Goal: Check status: Check status

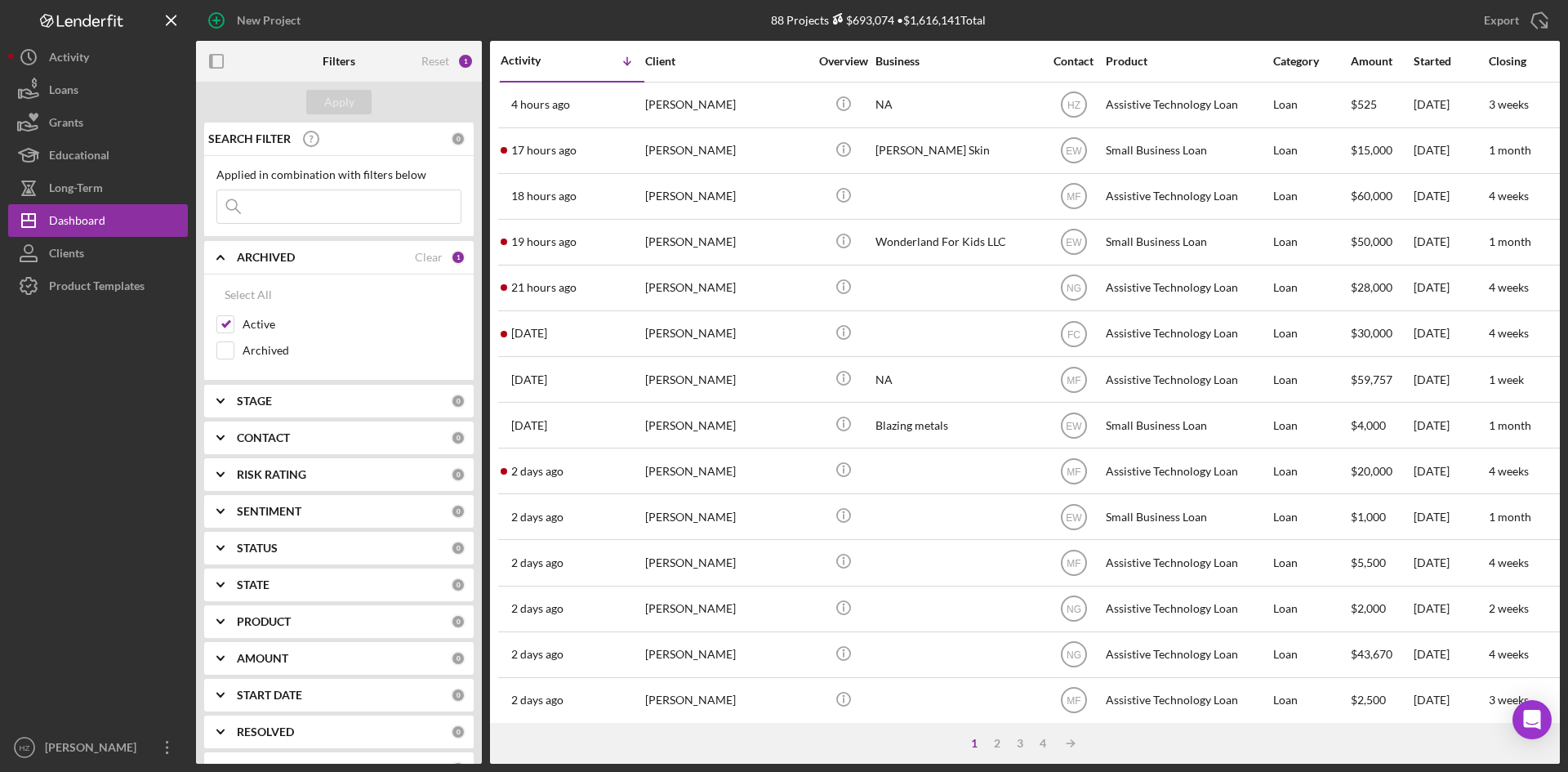
click at [656, 94] on div "[PERSON_NAME]" at bounding box center [727, 105] width 163 height 43
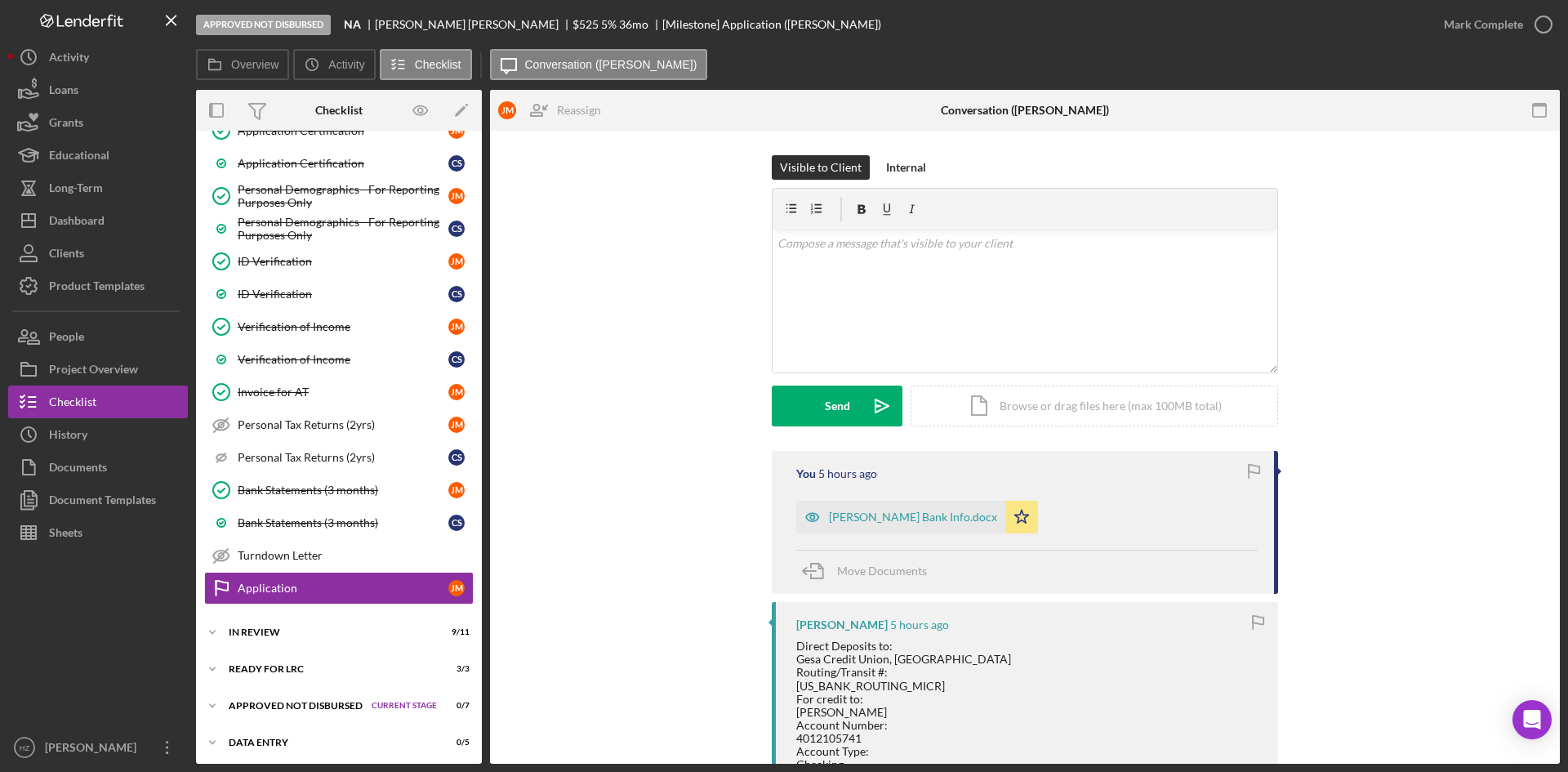
scroll to position [782, 0]
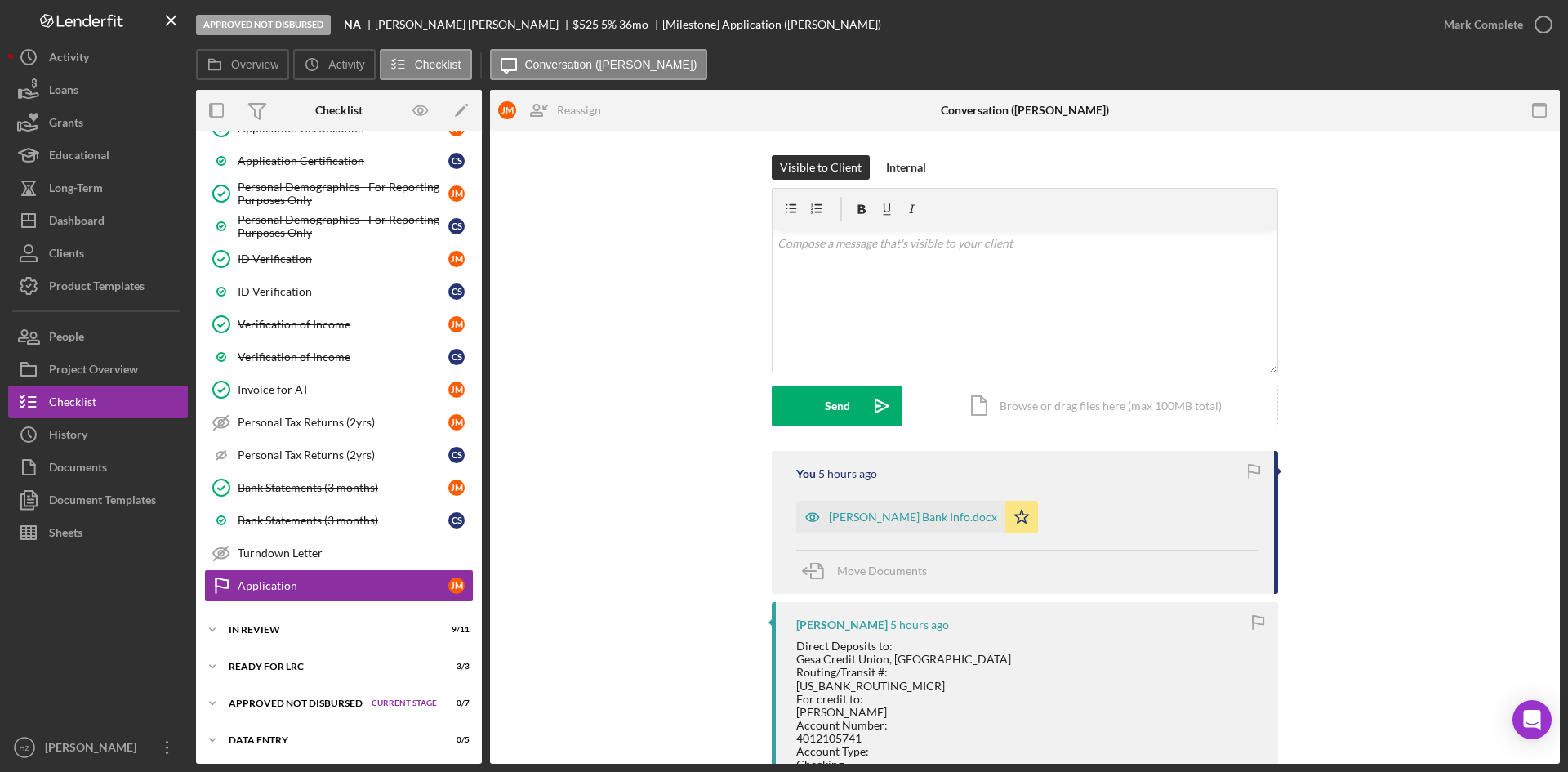
click at [69, 463] on div "Documents" at bounding box center [78, 469] width 58 height 37
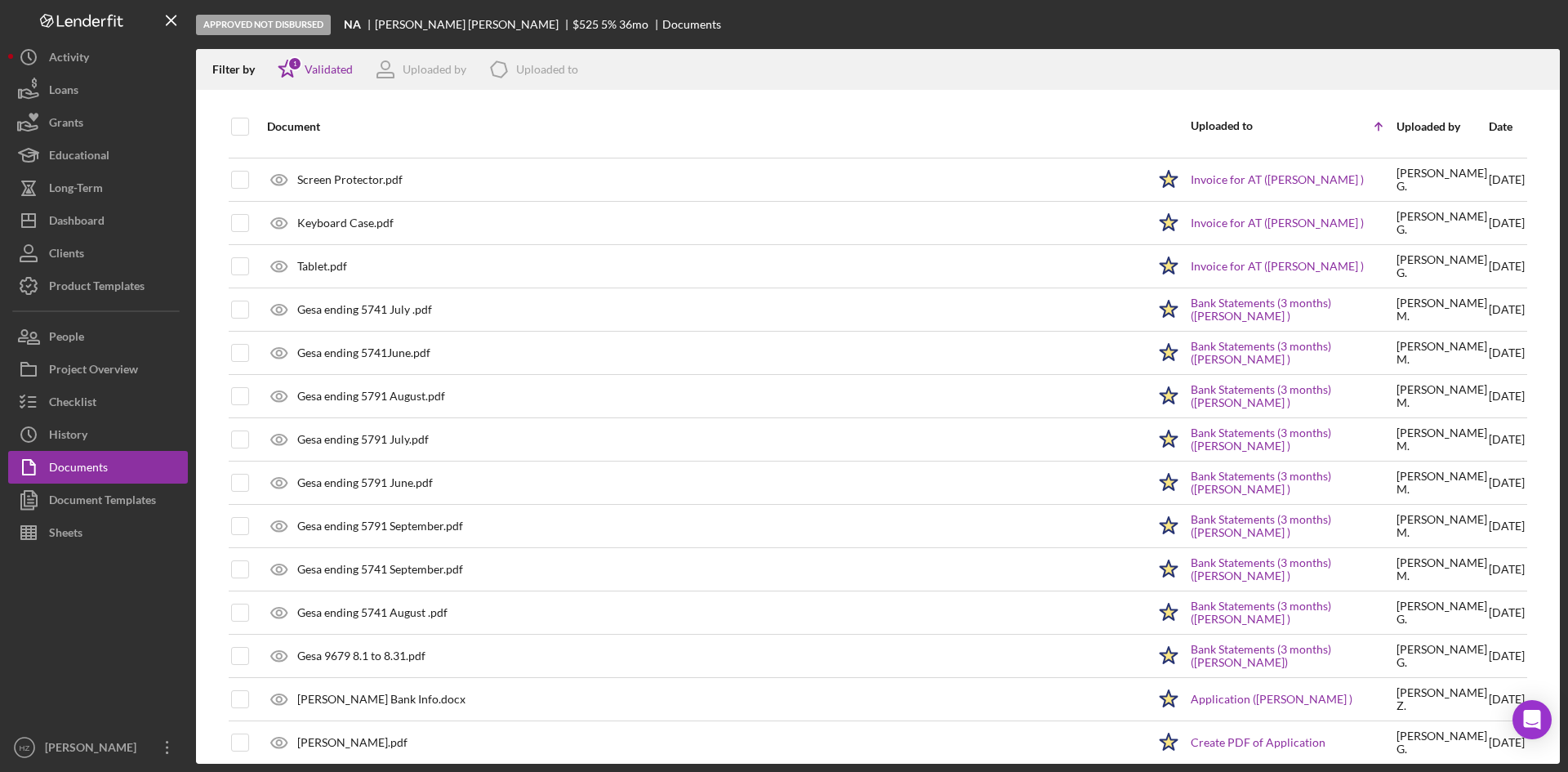
scroll to position [1046, 0]
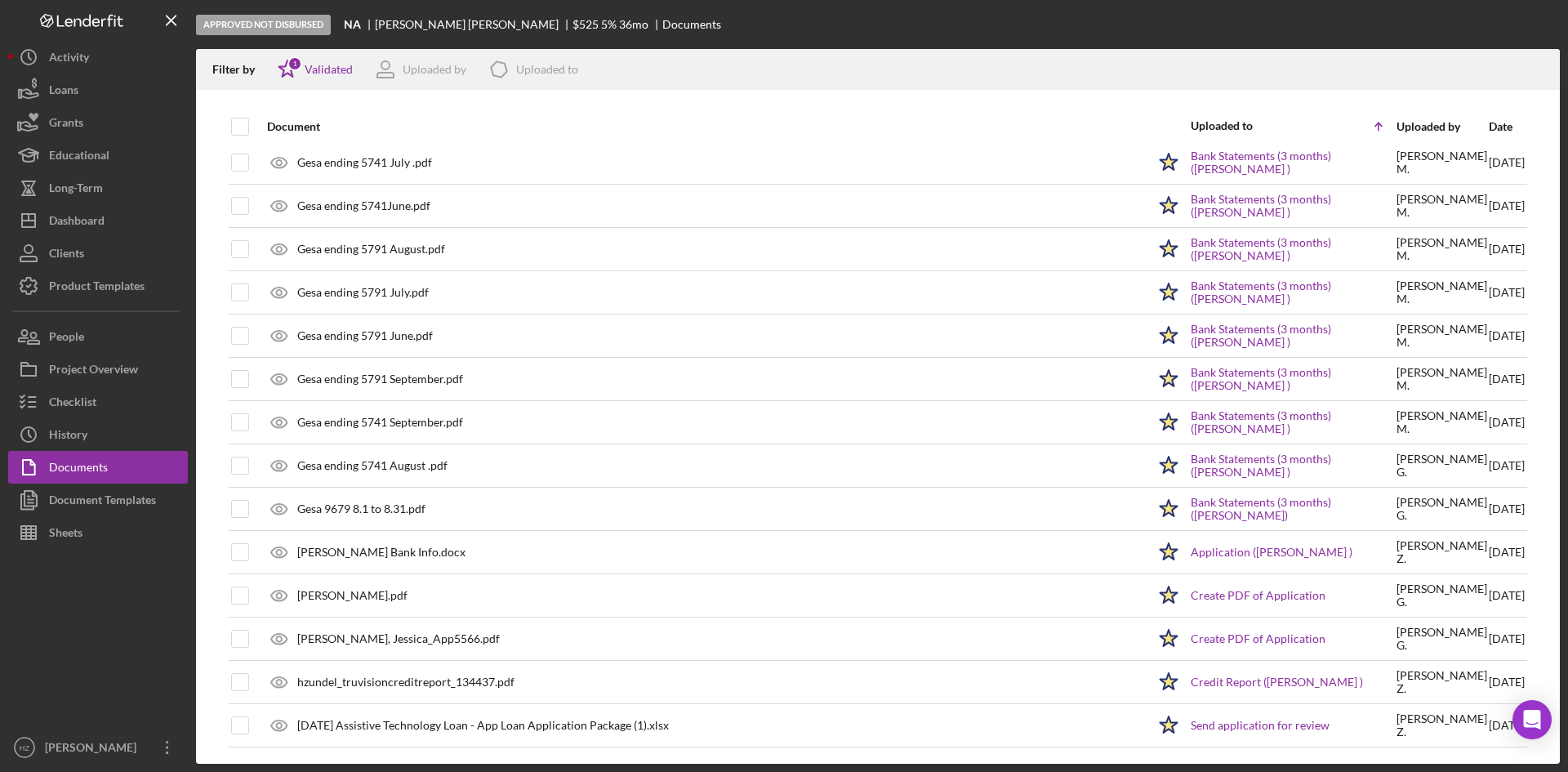
click at [404, 636] on div "[PERSON_NAME], Jessica_App5566.pdf" at bounding box center [399, 638] width 202 height 13
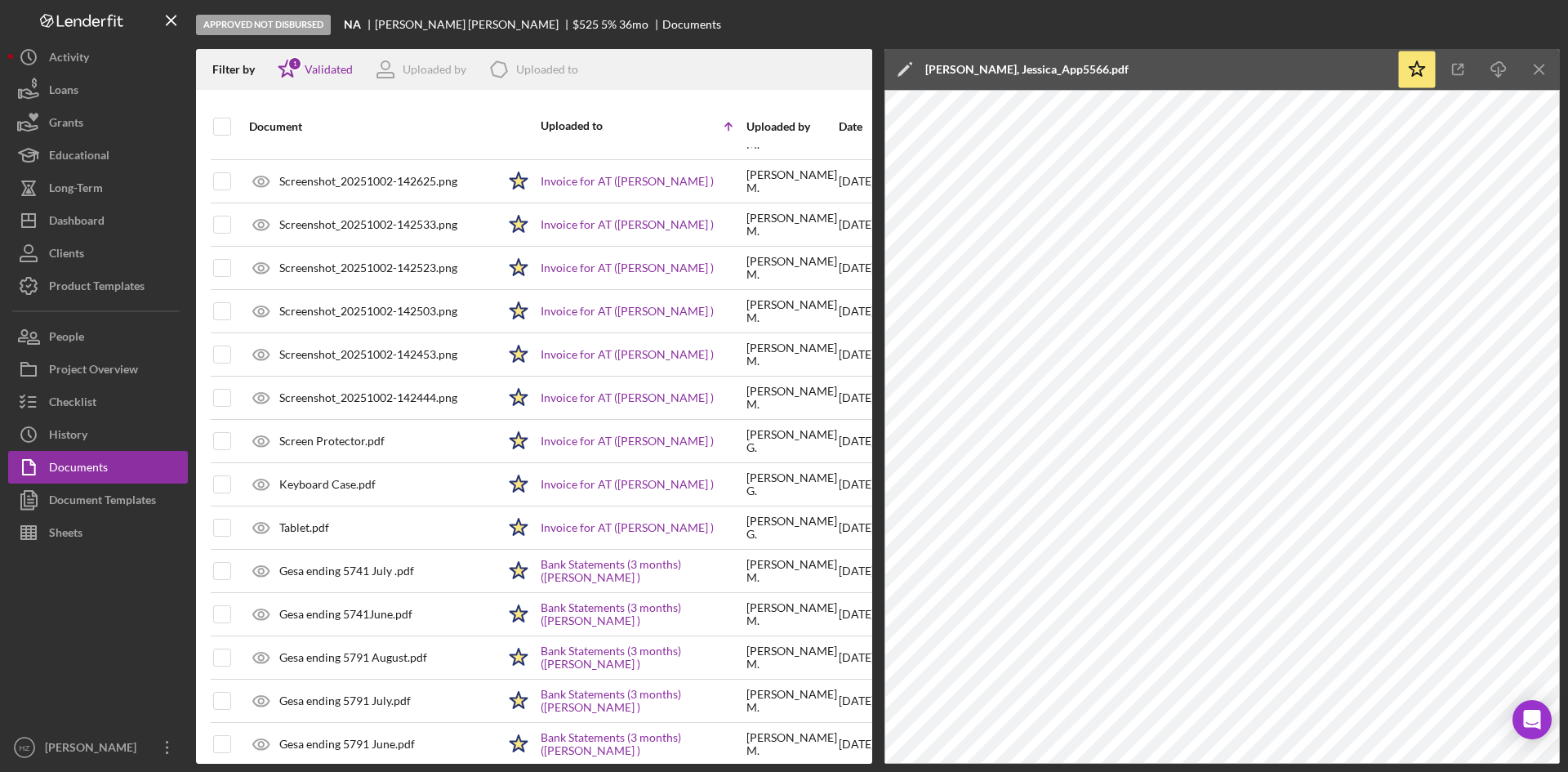
scroll to position [637, 0]
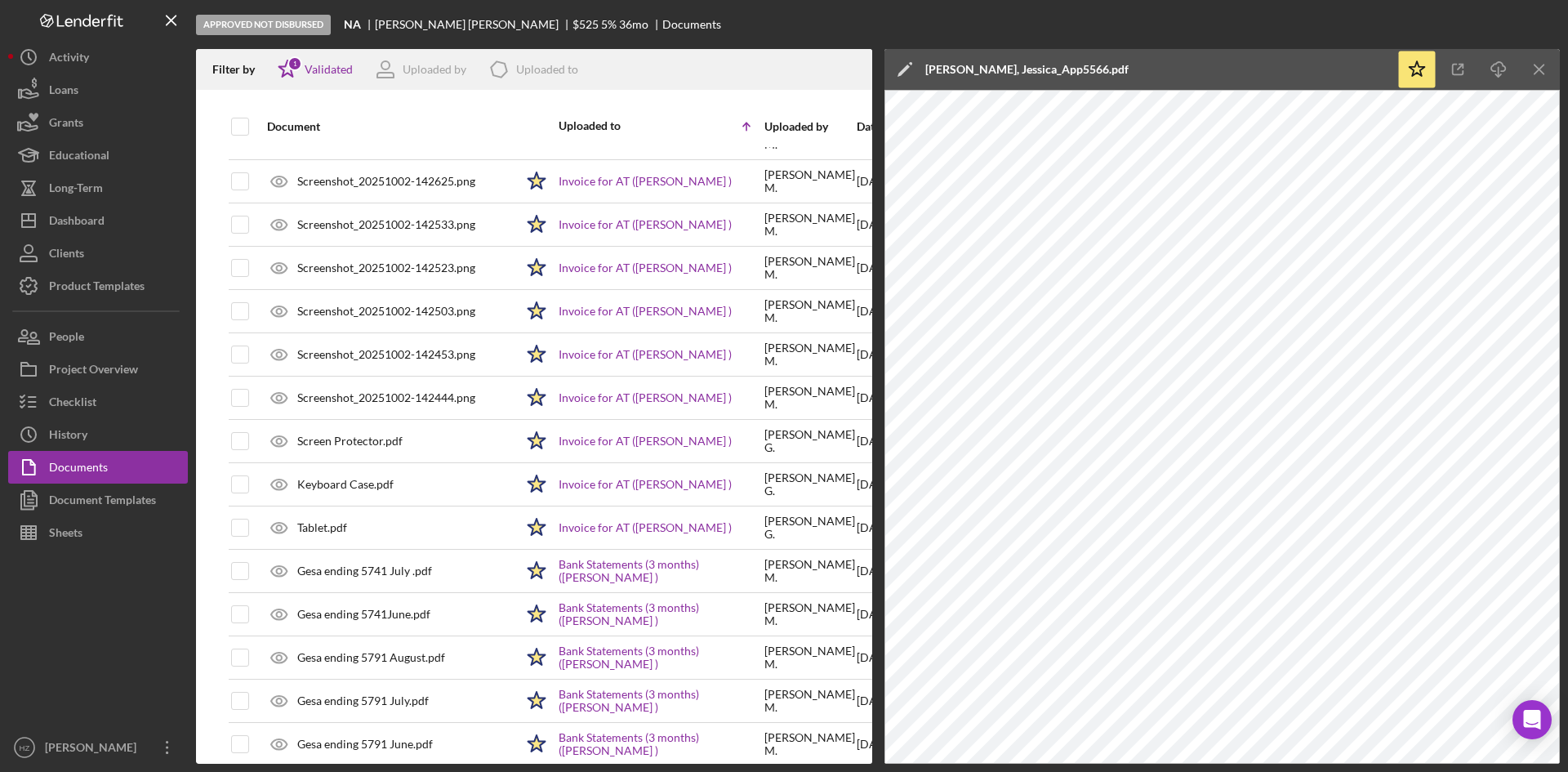
click at [371, 395] on div "Screenshot_20251002-142444.png" at bounding box center [387, 397] width 178 height 13
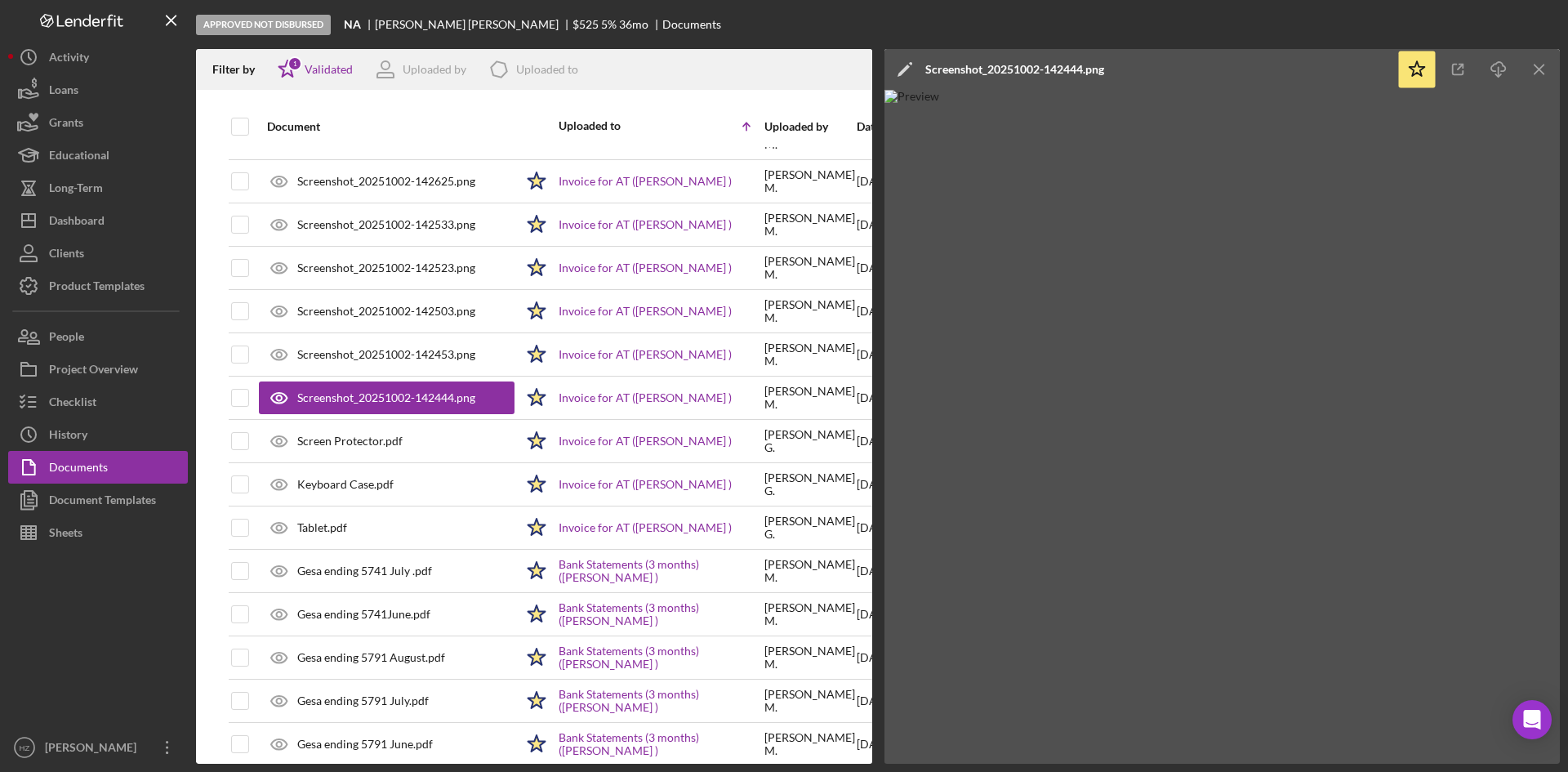
click at [374, 352] on div "Screenshot_20251002-142453.png" at bounding box center [387, 354] width 178 height 13
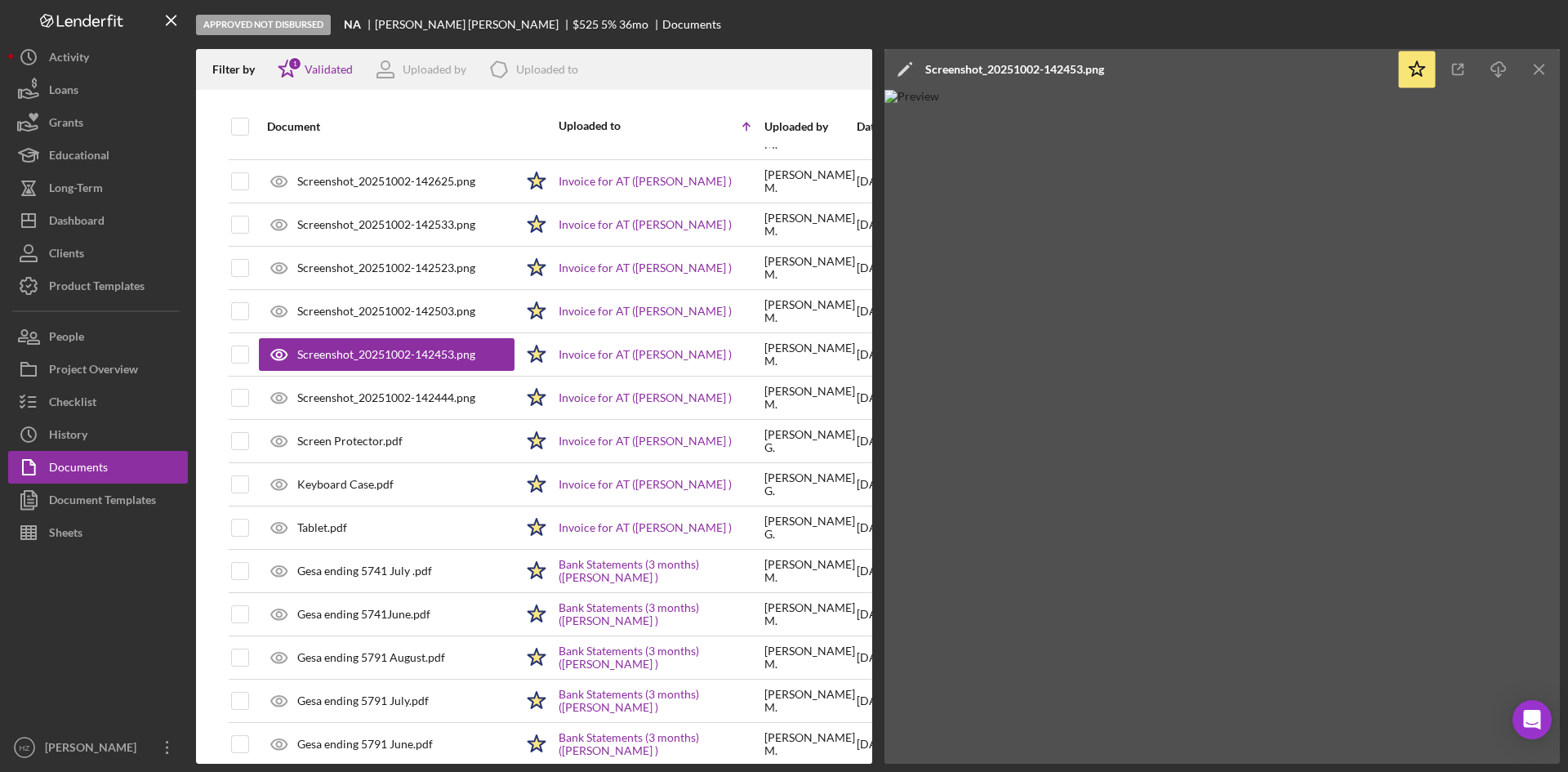
click at [380, 305] on div "Screenshot_20251002-142503.png" at bounding box center [387, 311] width 178 height 13
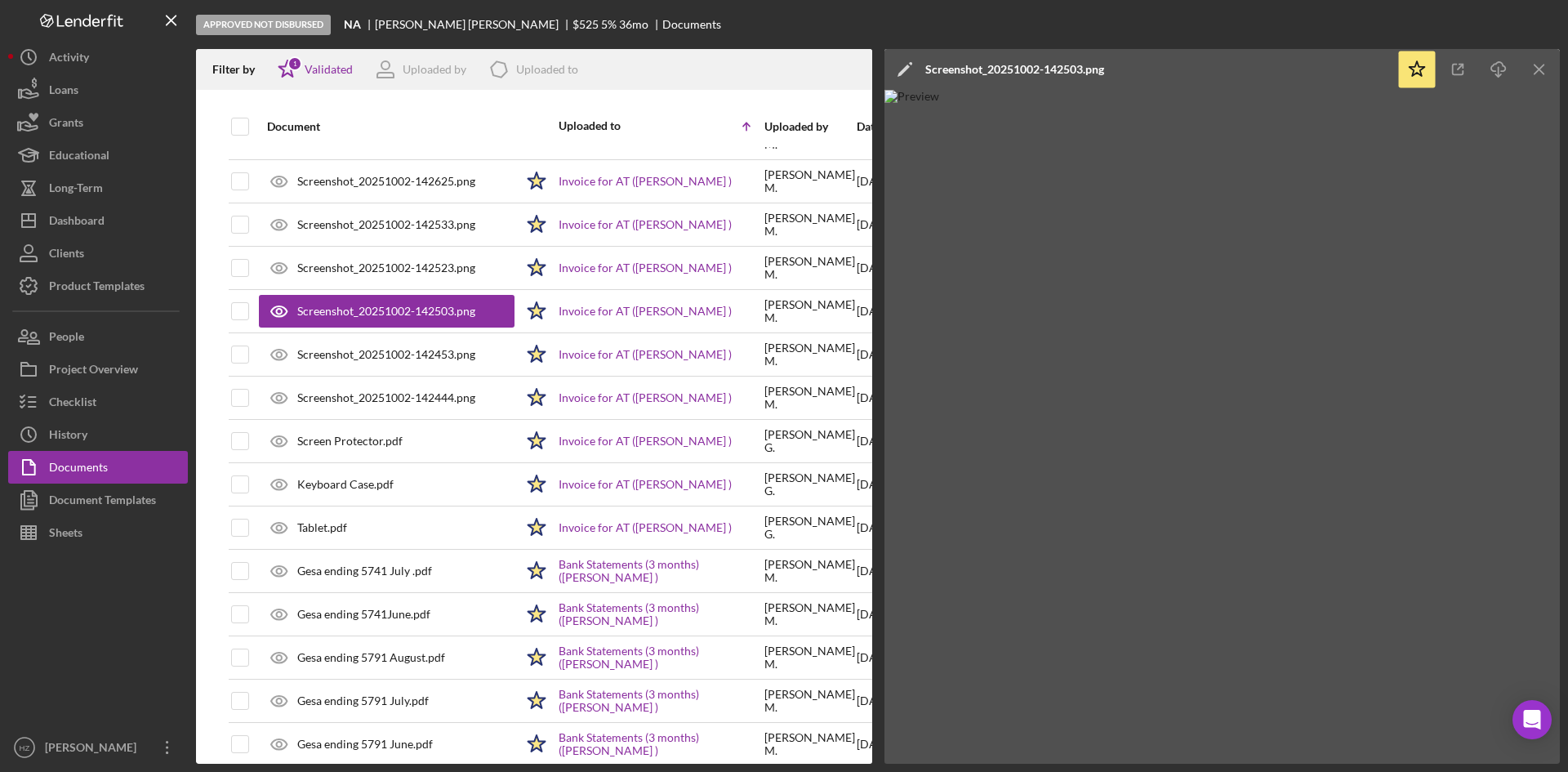
click at [380, 268] on div "Screenshot_20251002-142523.png" at bounding box center [387, 268] width 178 height 13
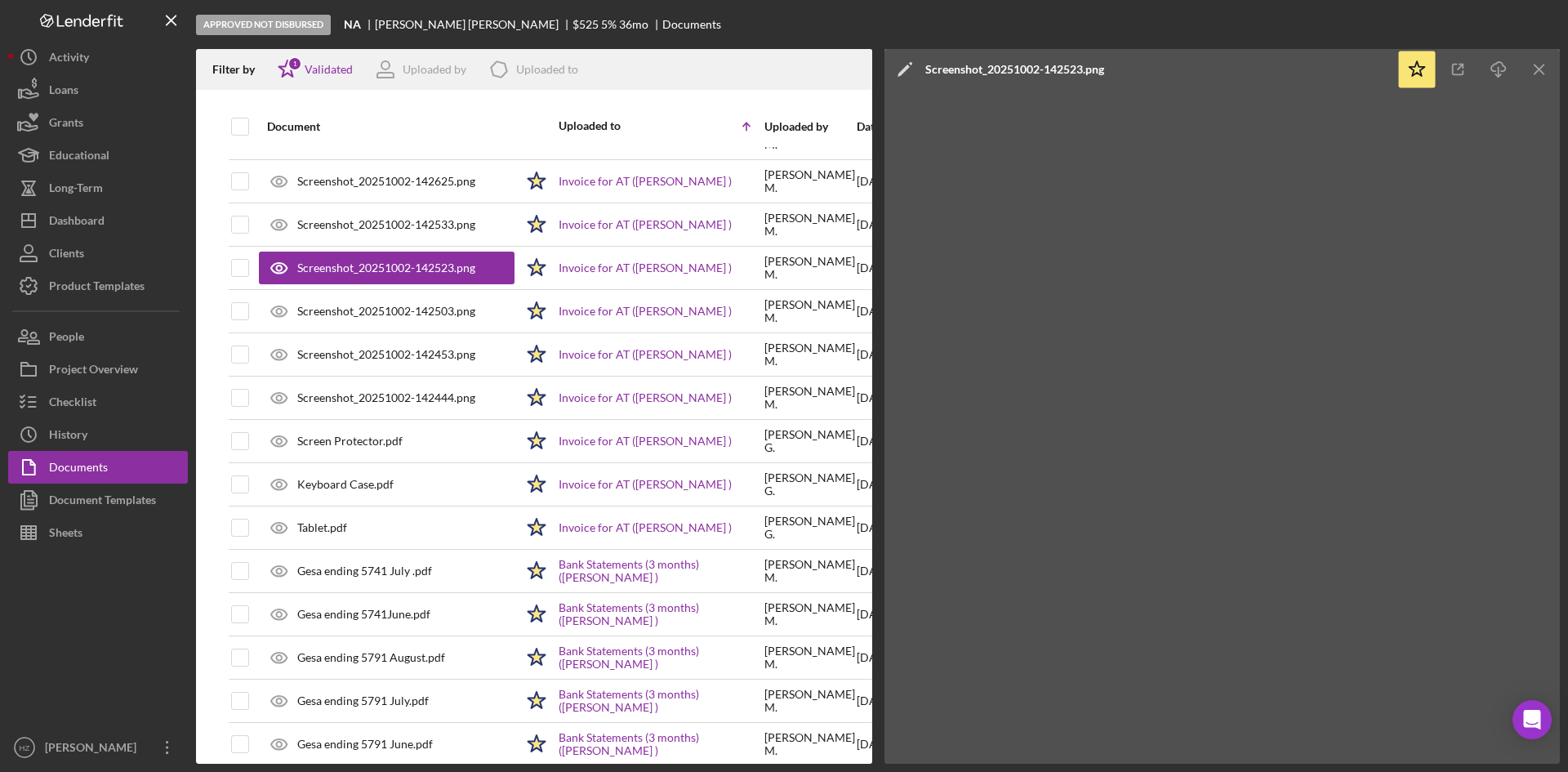
click at [382, 210] on div "Screenshot_20251002-142533.png" at bounding box center [387, 225] width 256 height 41
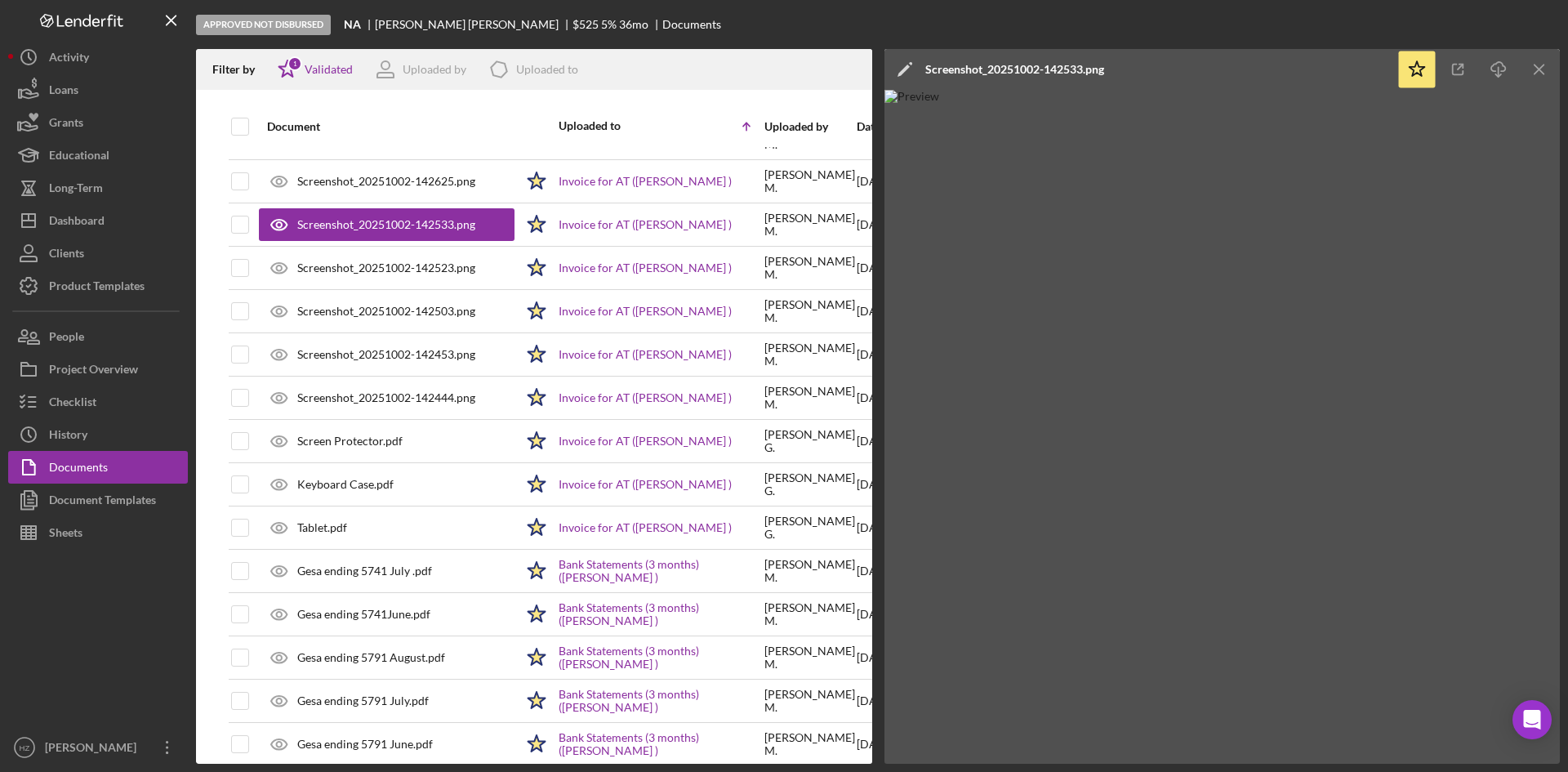
click at [380, 180] on div "Screenshot_20251002-142625.png" at bounding box center [387, 181] width 178 height 13
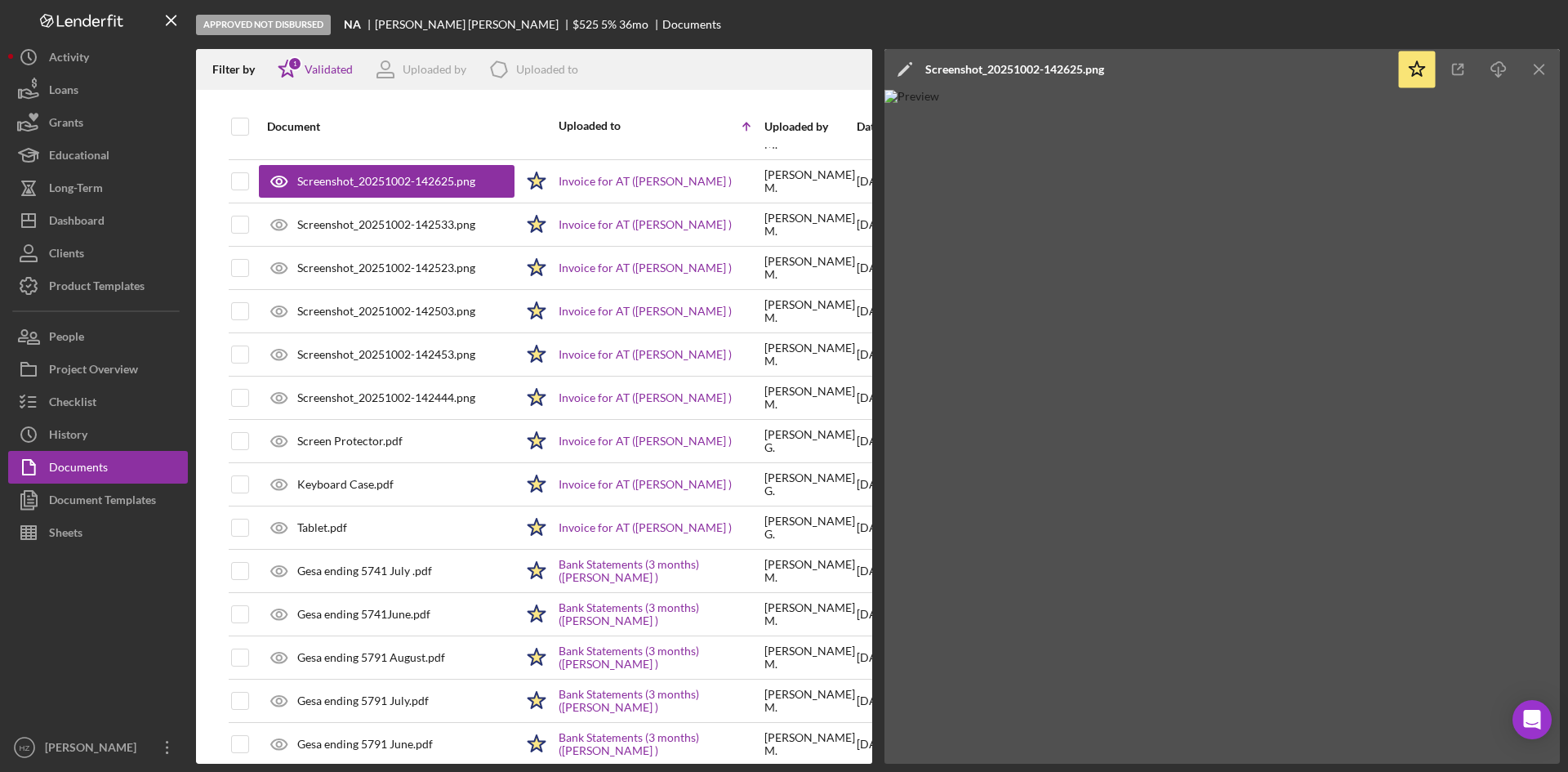
click at [1534, 75] on icon "Icon/Menu Close" at bounding box center [1540, 69] width 37 height 37
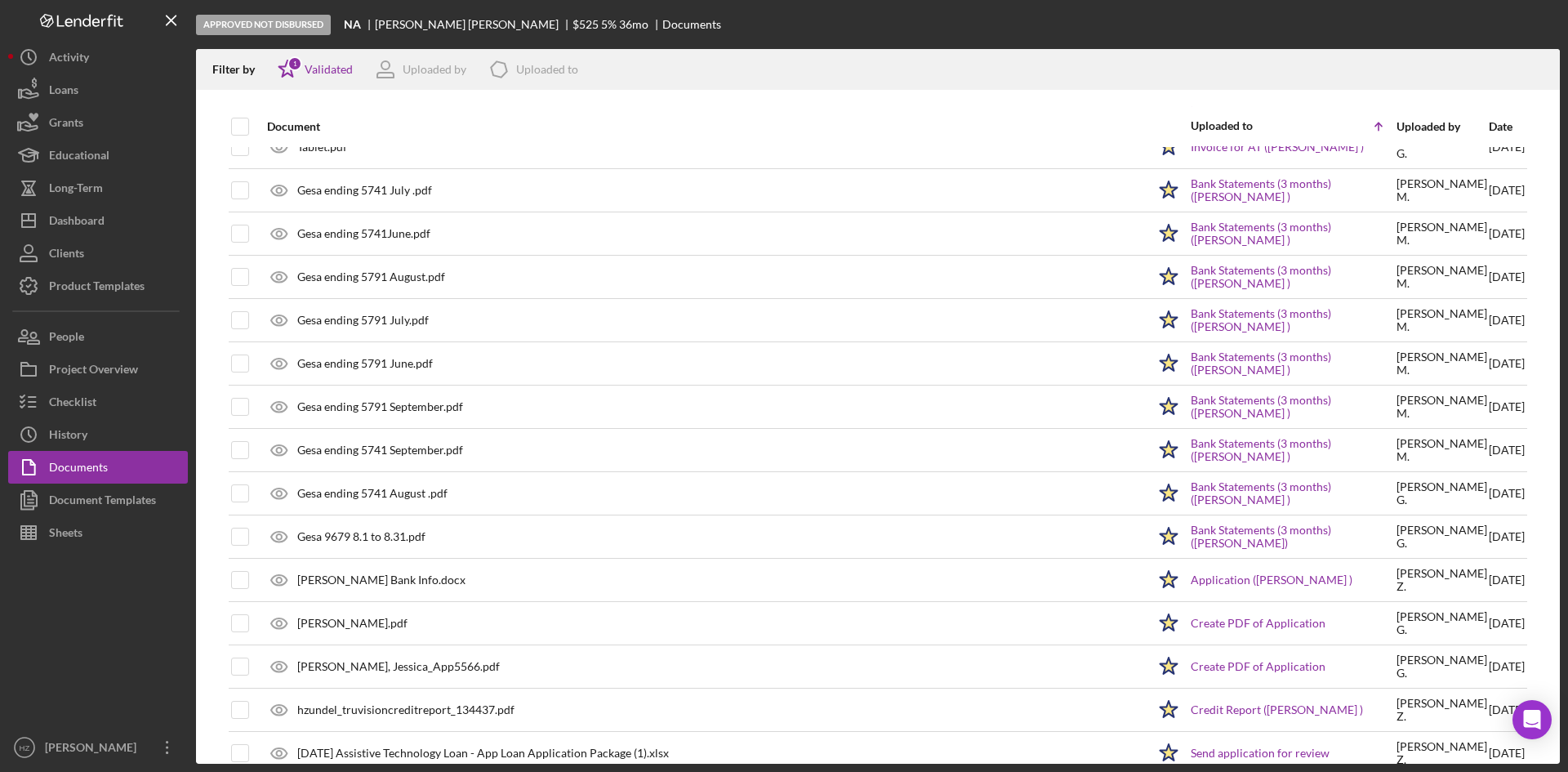
scroll to position [1046, 0]
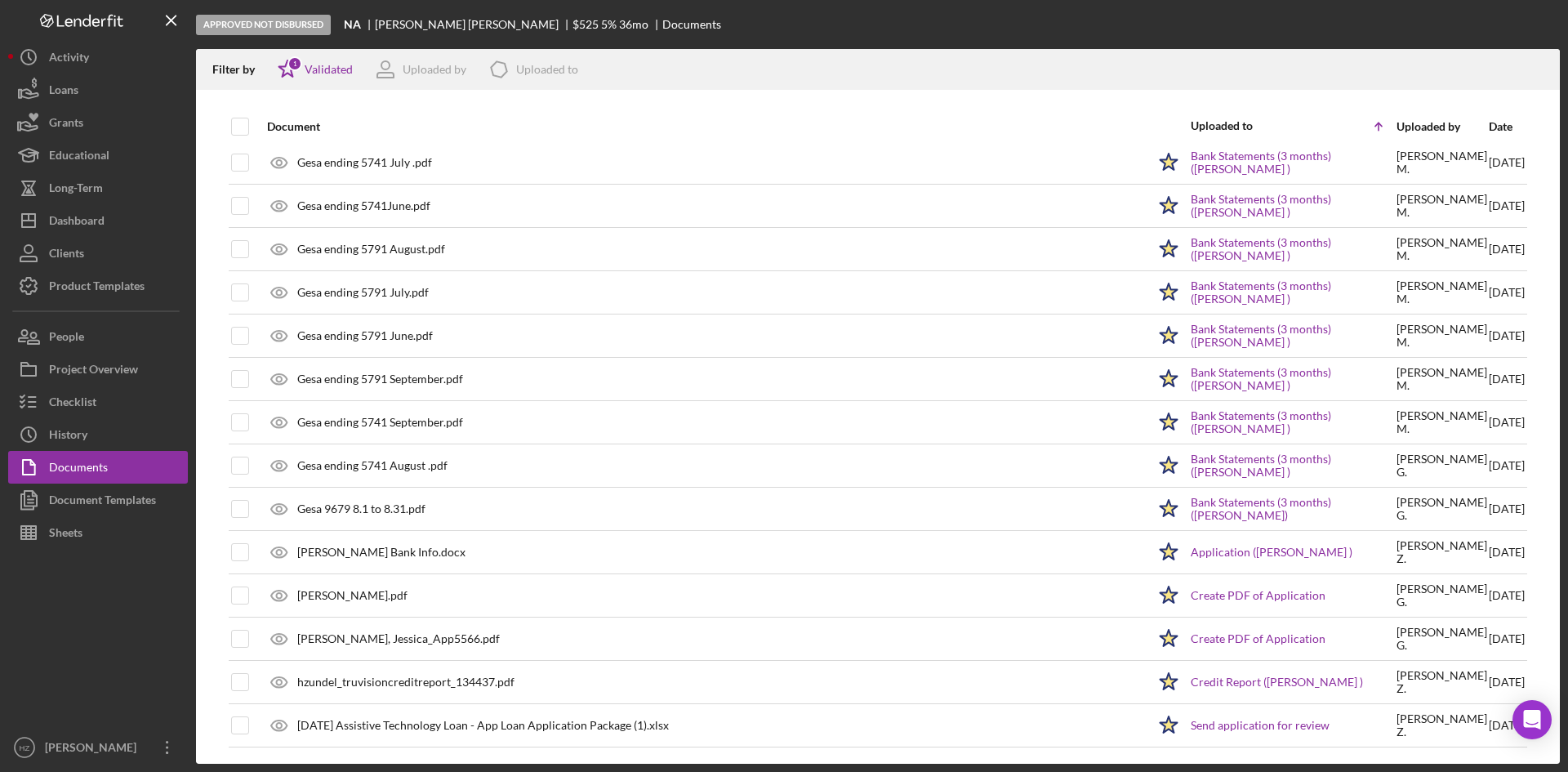
click at [407, 596] on div "[PERSON_NAME].pdf" at bounding box center [353, 595] width 111 height 13
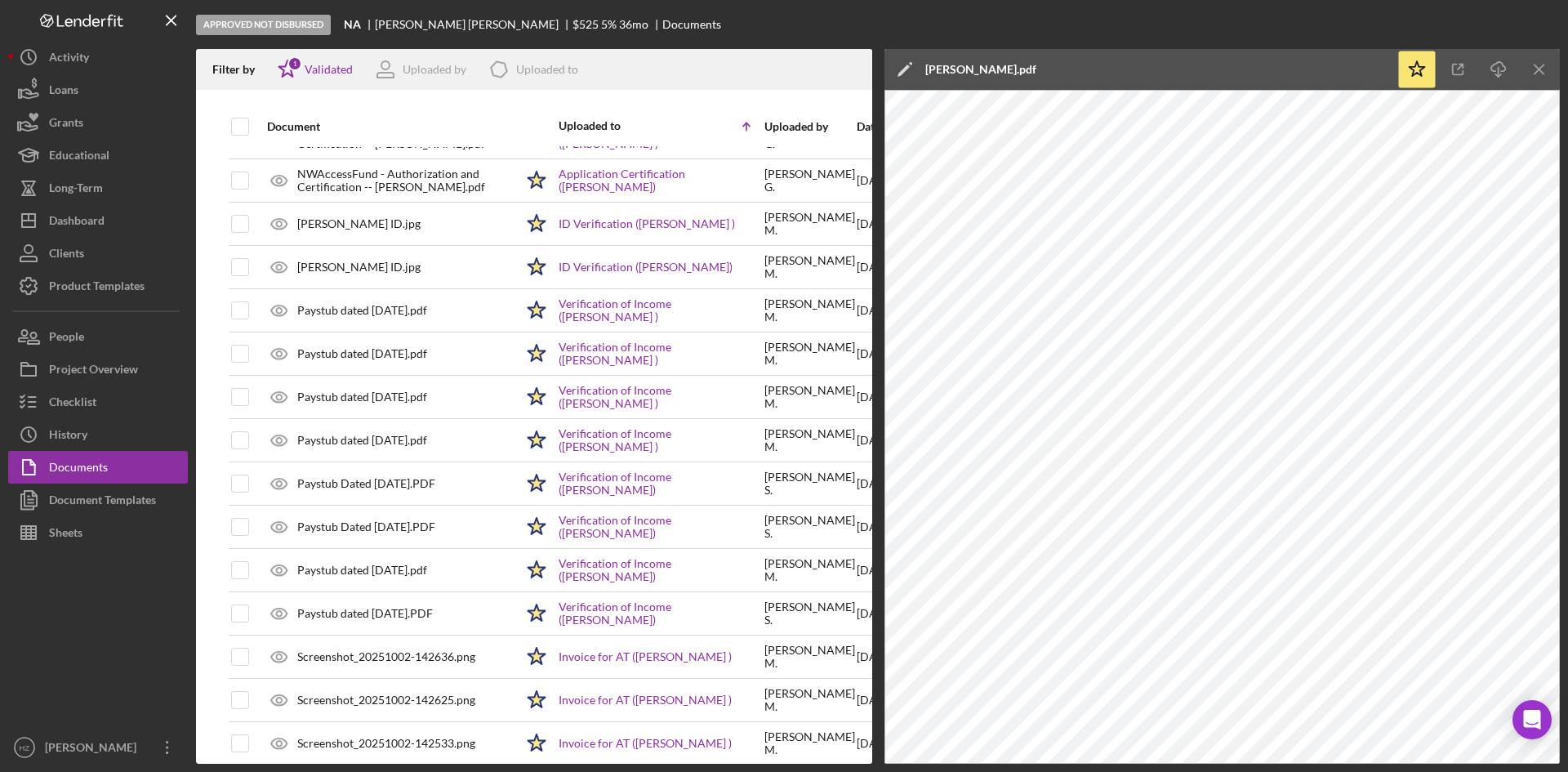
scroll to position [77, 0]
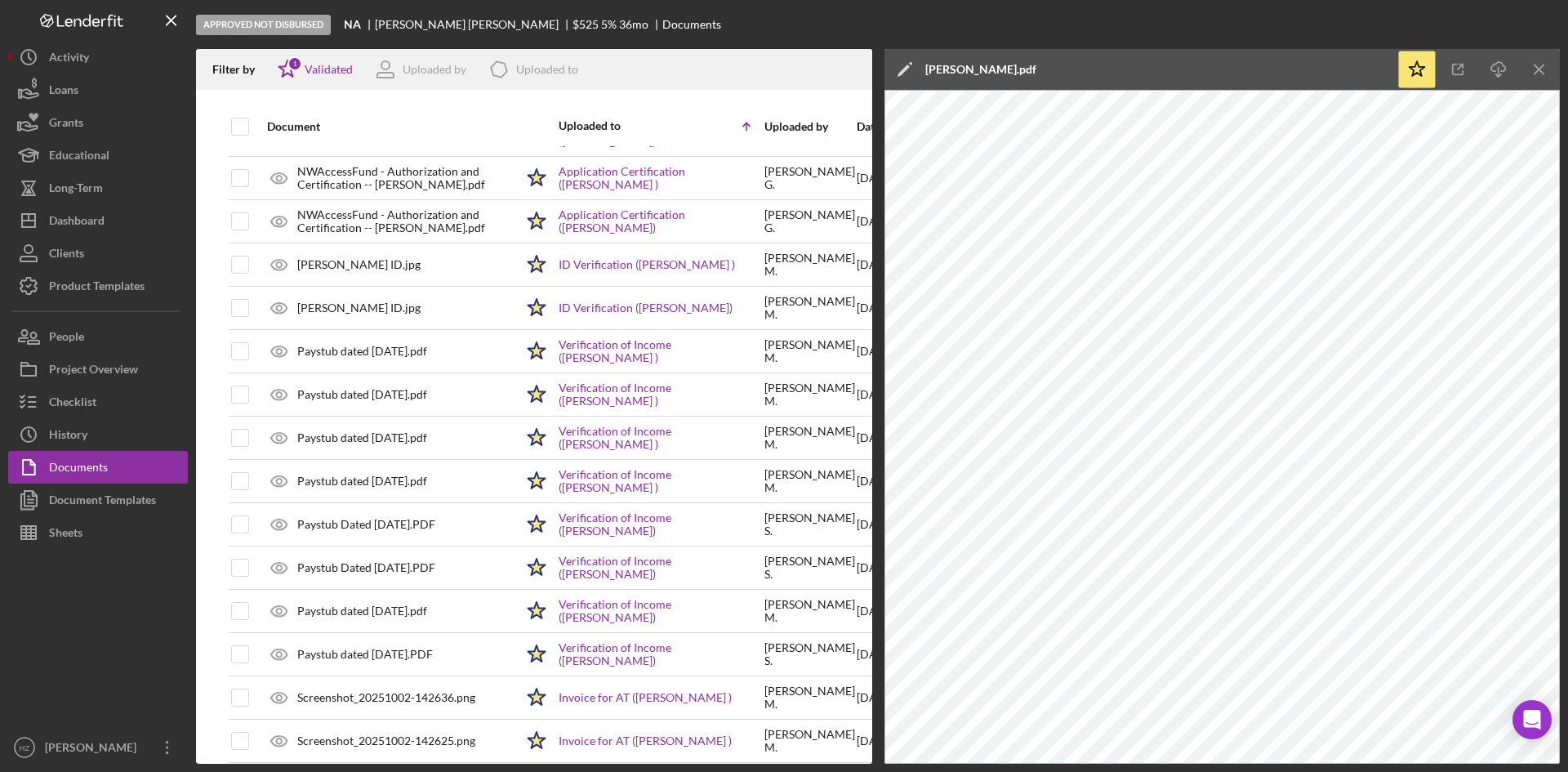
click at [342, 265] on div "[PERSON_NAME] ID.jpg" at bounding box center [359, 264] width 124 height 13
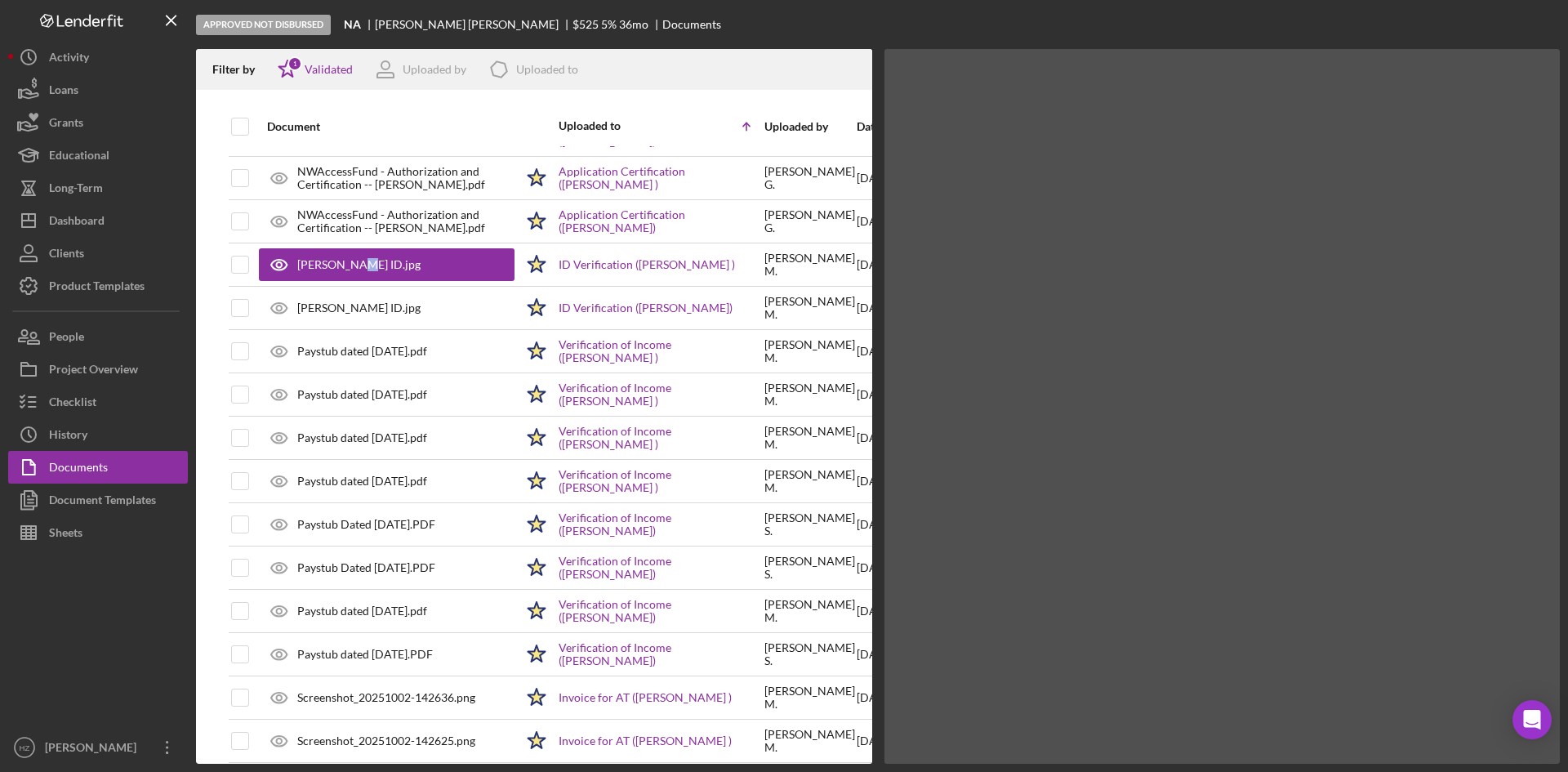
click at [342, 265] on div "[PERSON_NAME] ID.jpg" at bounding box center [359, 264] width 124 height 13
click at [316, 307] on div "[PERSON_NAME] ID.jpg" at bounding box center [359, 307] width 124 height 13
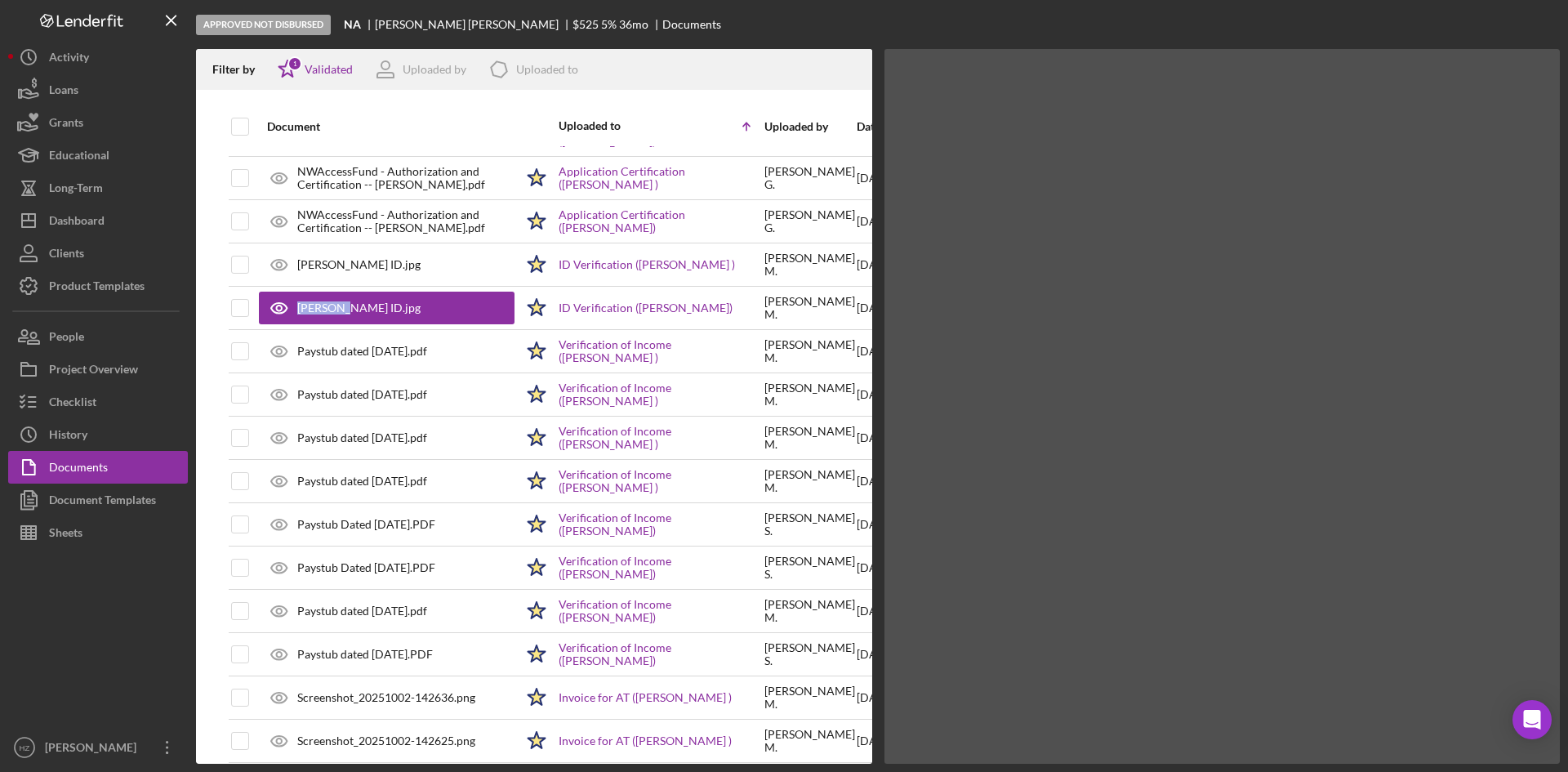
click at [316, 307] on div "[PERSON_NAME] ID.jpg" at bounding box center [359, 307] width 124 height 13
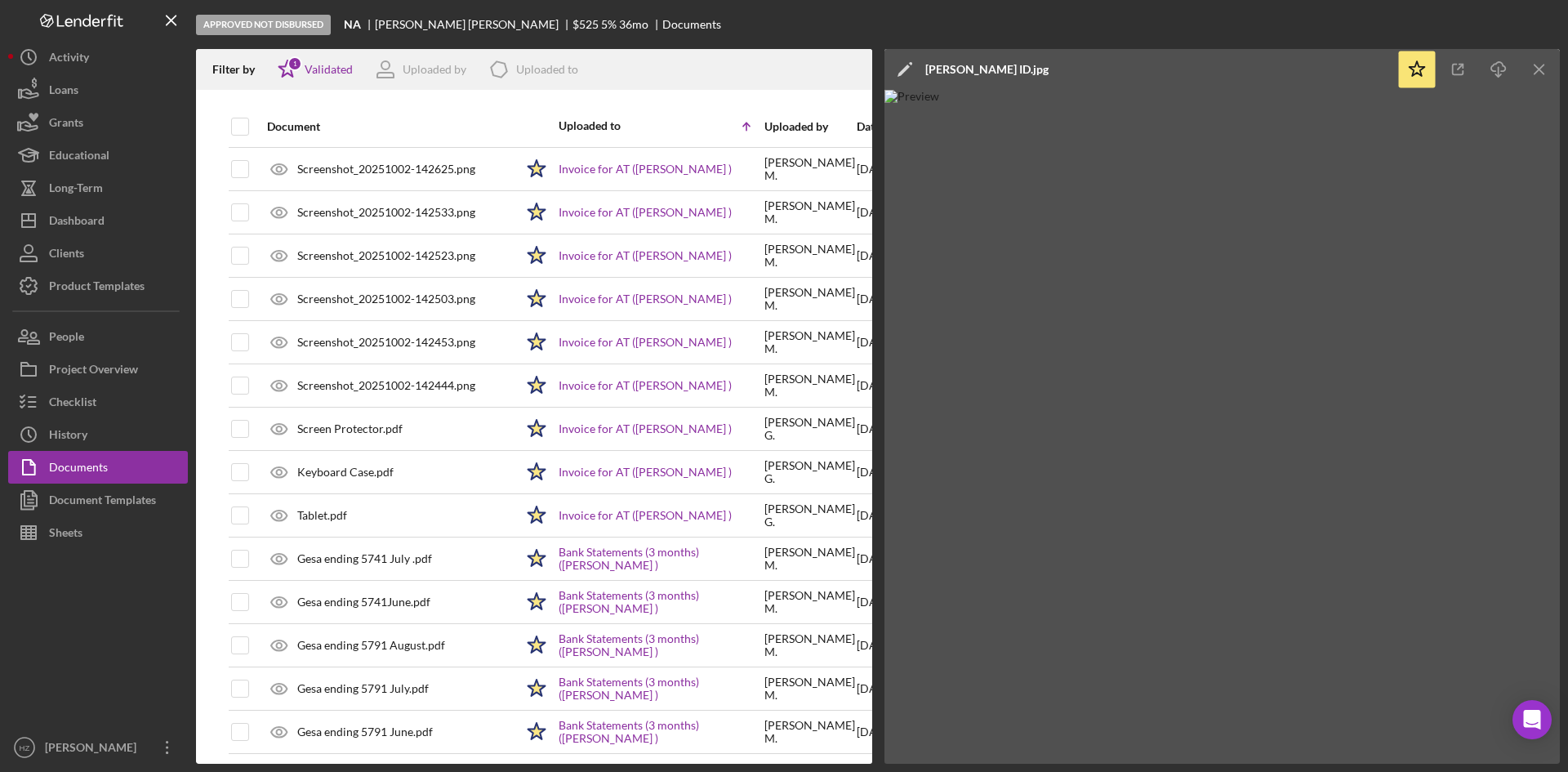
scroll to position [1058, 0]
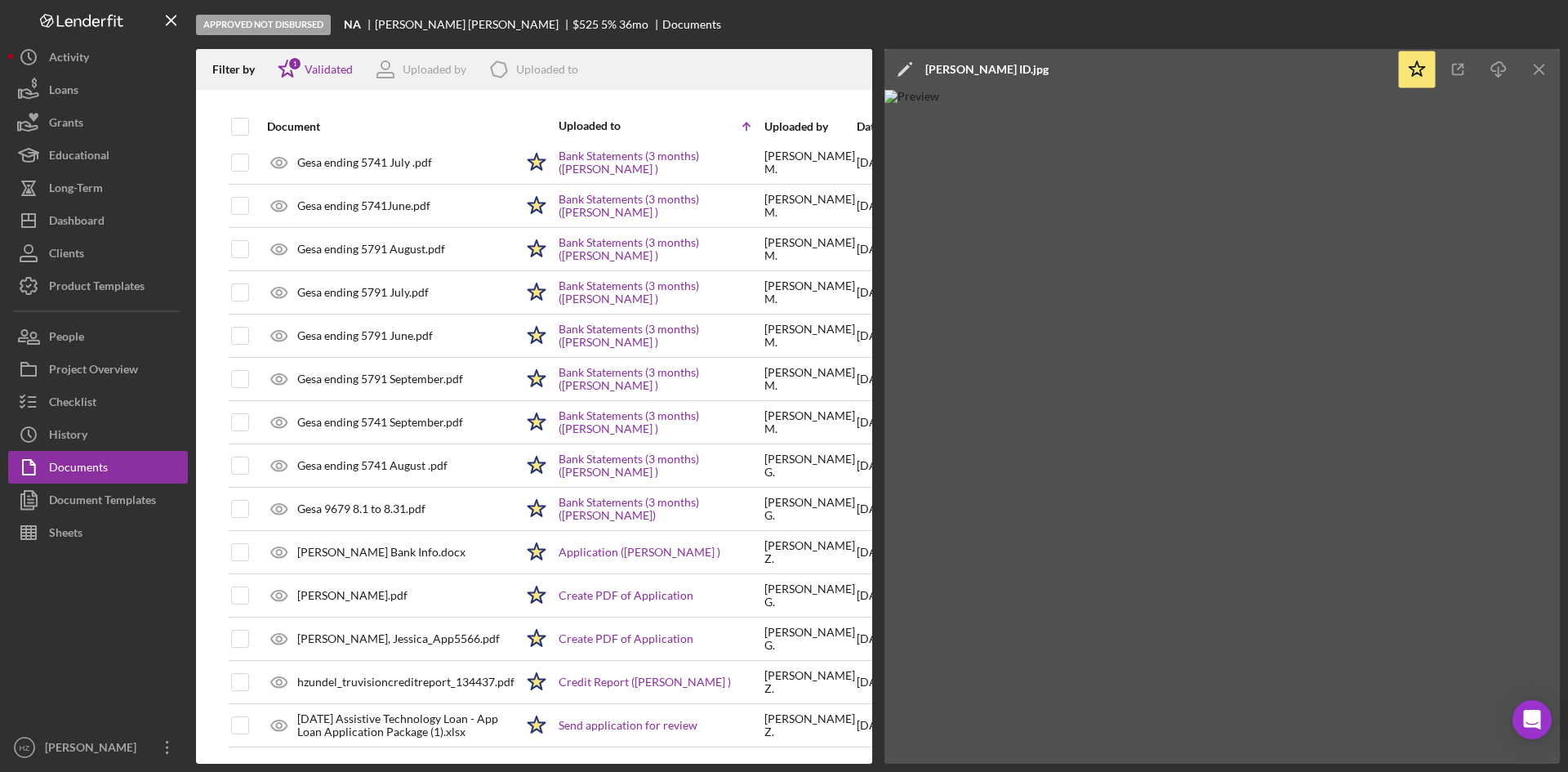
click at [365, 589] on div "[PERSON_NAME].pdf" at bounding box center [353, 595] width 111 height 13
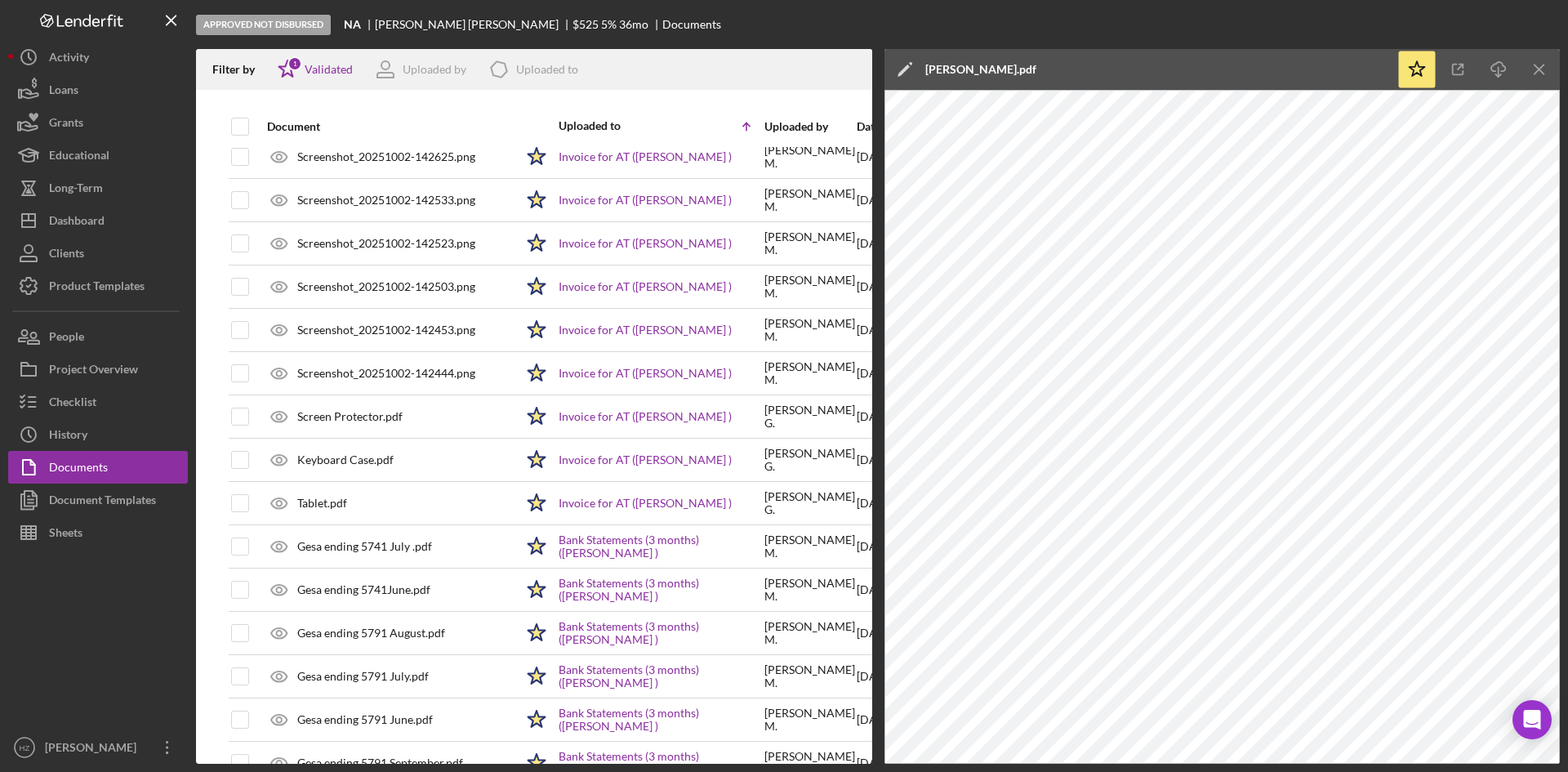
scroll to position [649, 0]
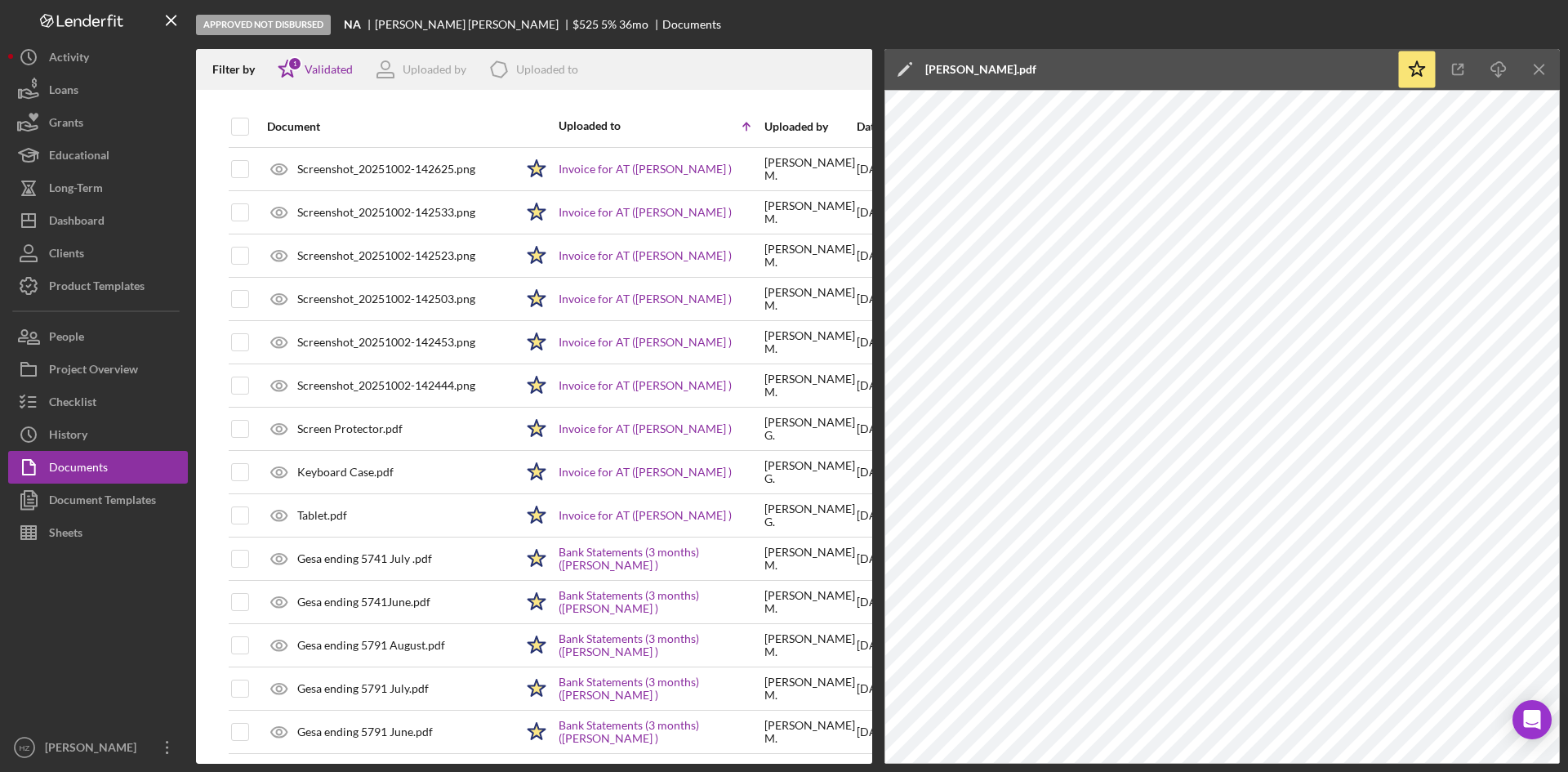
click at [310, 509] on div "Tablet.pdf" at bounding box center [323, 515] width 50 height 13
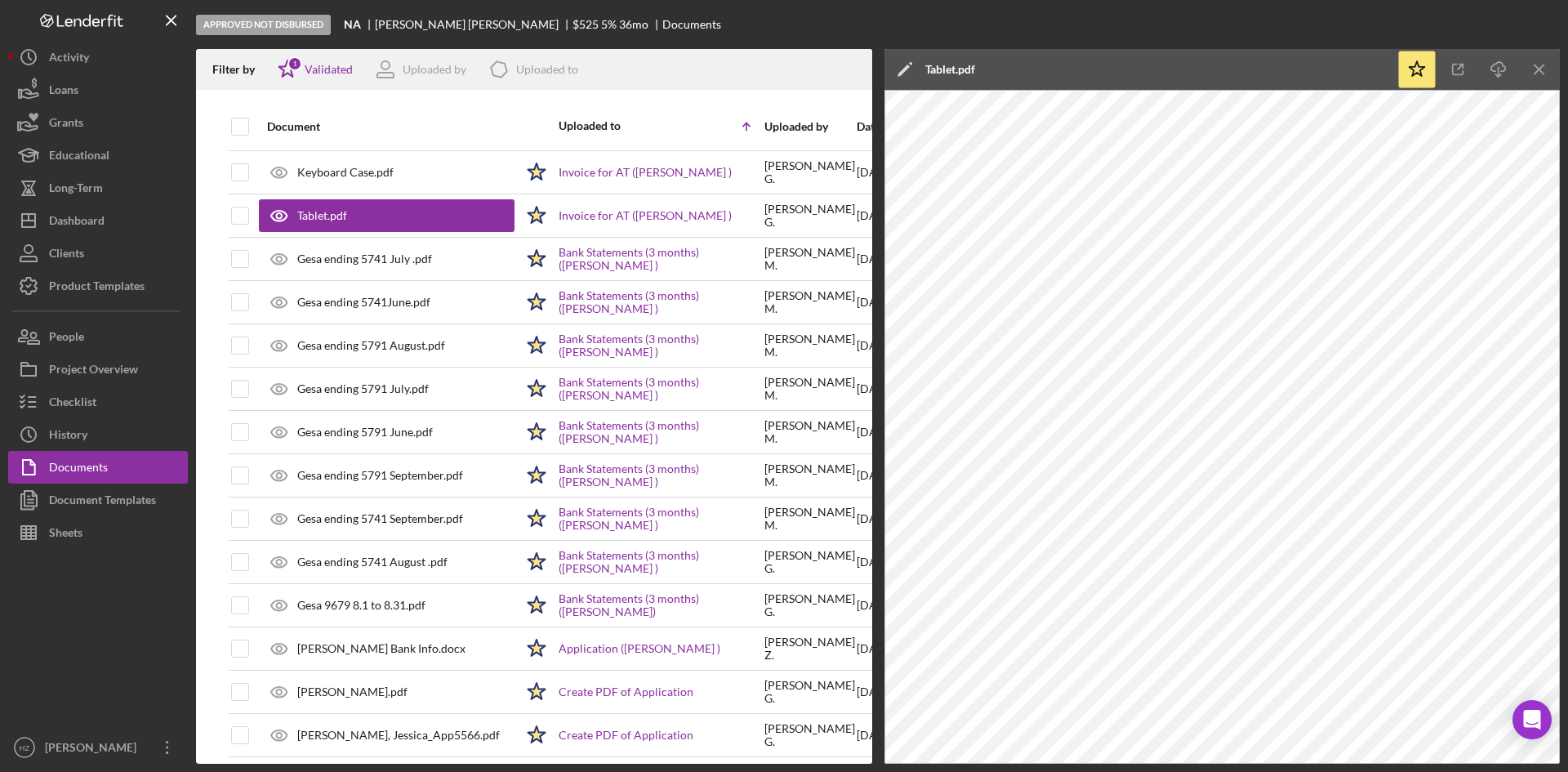
scroll to position [1058, 0]
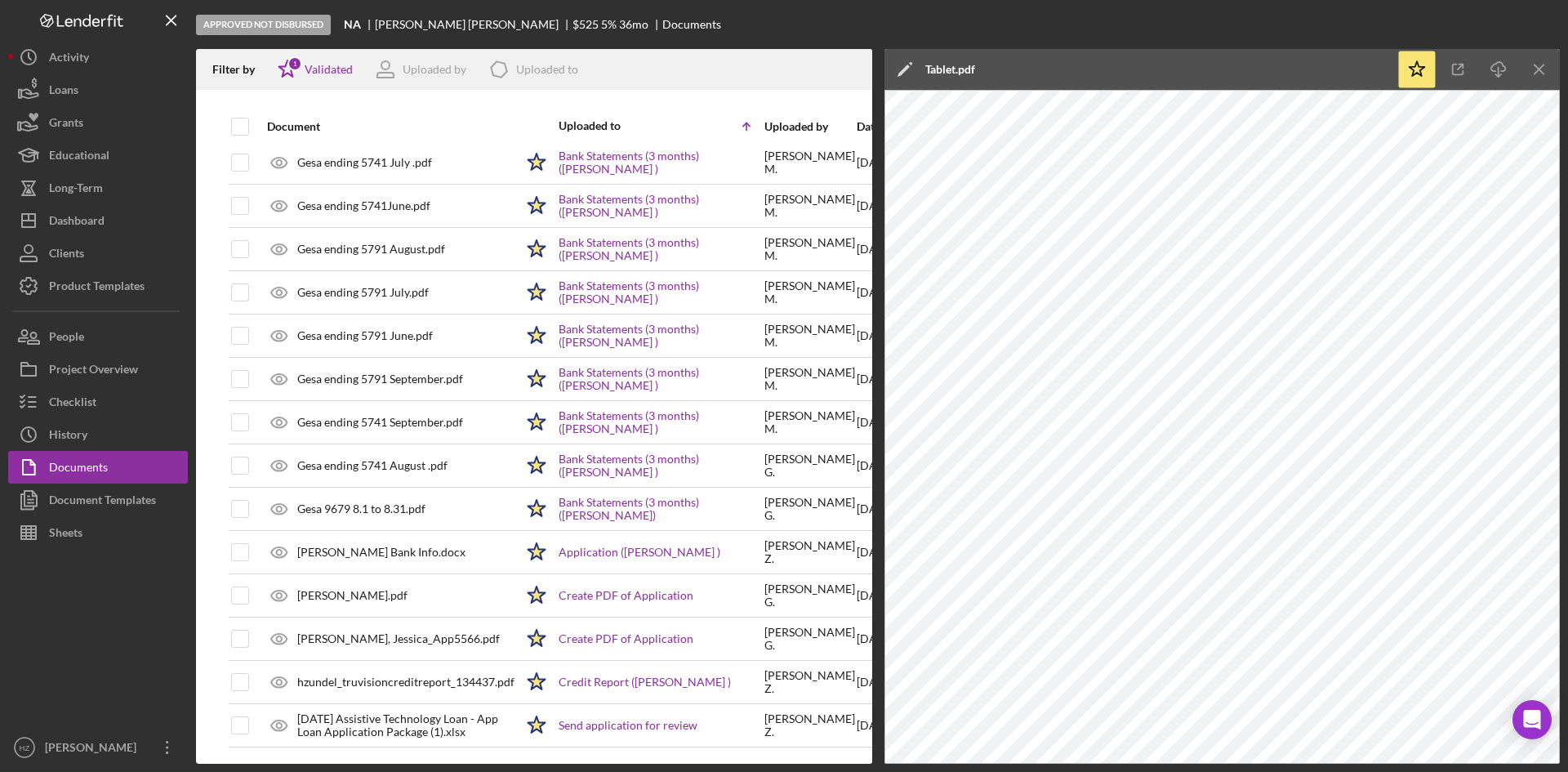
click at [351, 589] on div "[PERSON_NAME].pdf" at bounding box center [353, 595] width 111 height 13
click at [1543, 64] on icon "Icon/Menu Close" at bounding box center [1540, 69] width 37 height 37
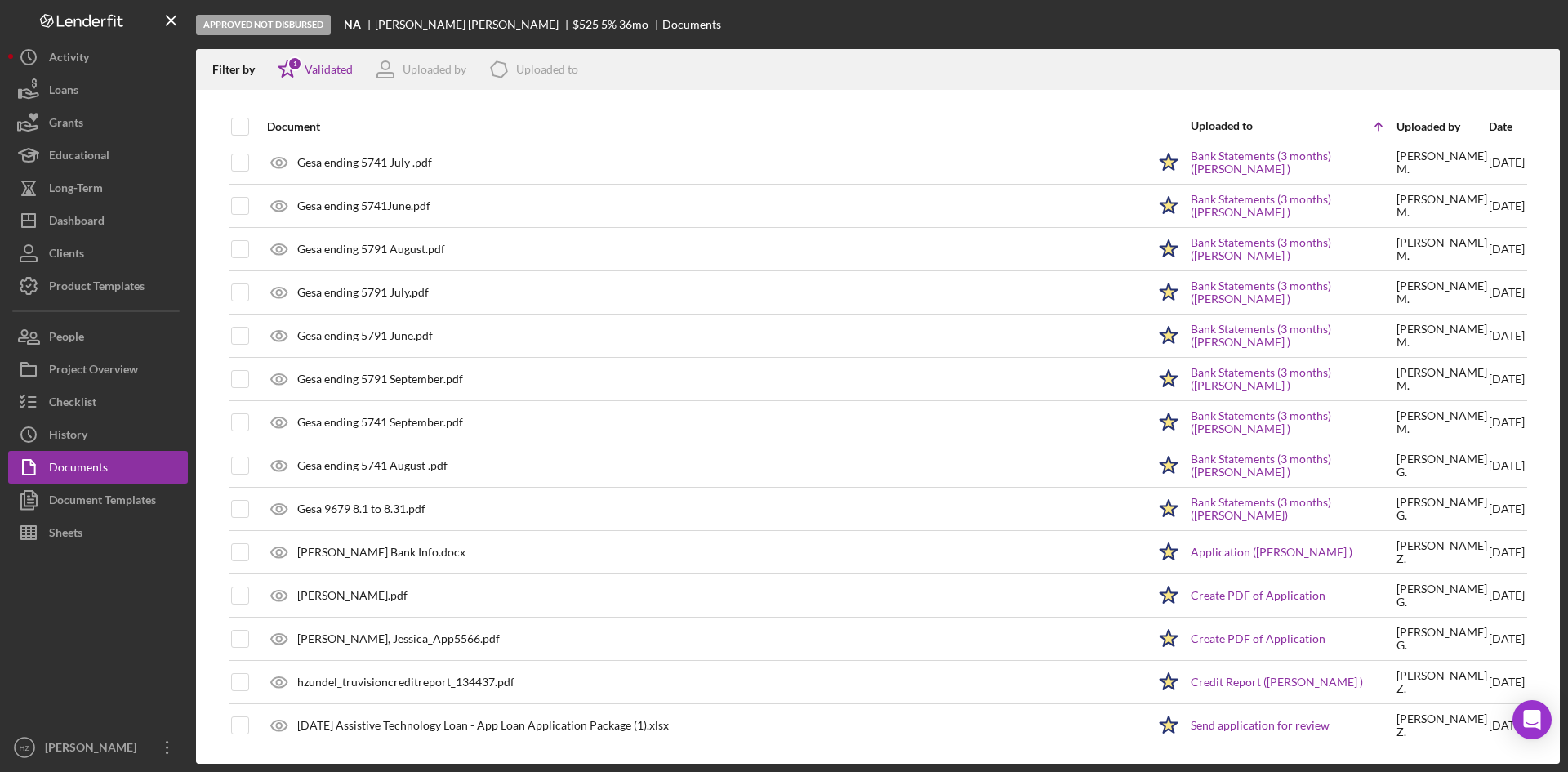
click at [74, 400] on div "Checklist" at bounding box center [72, 403] width 47 height 37
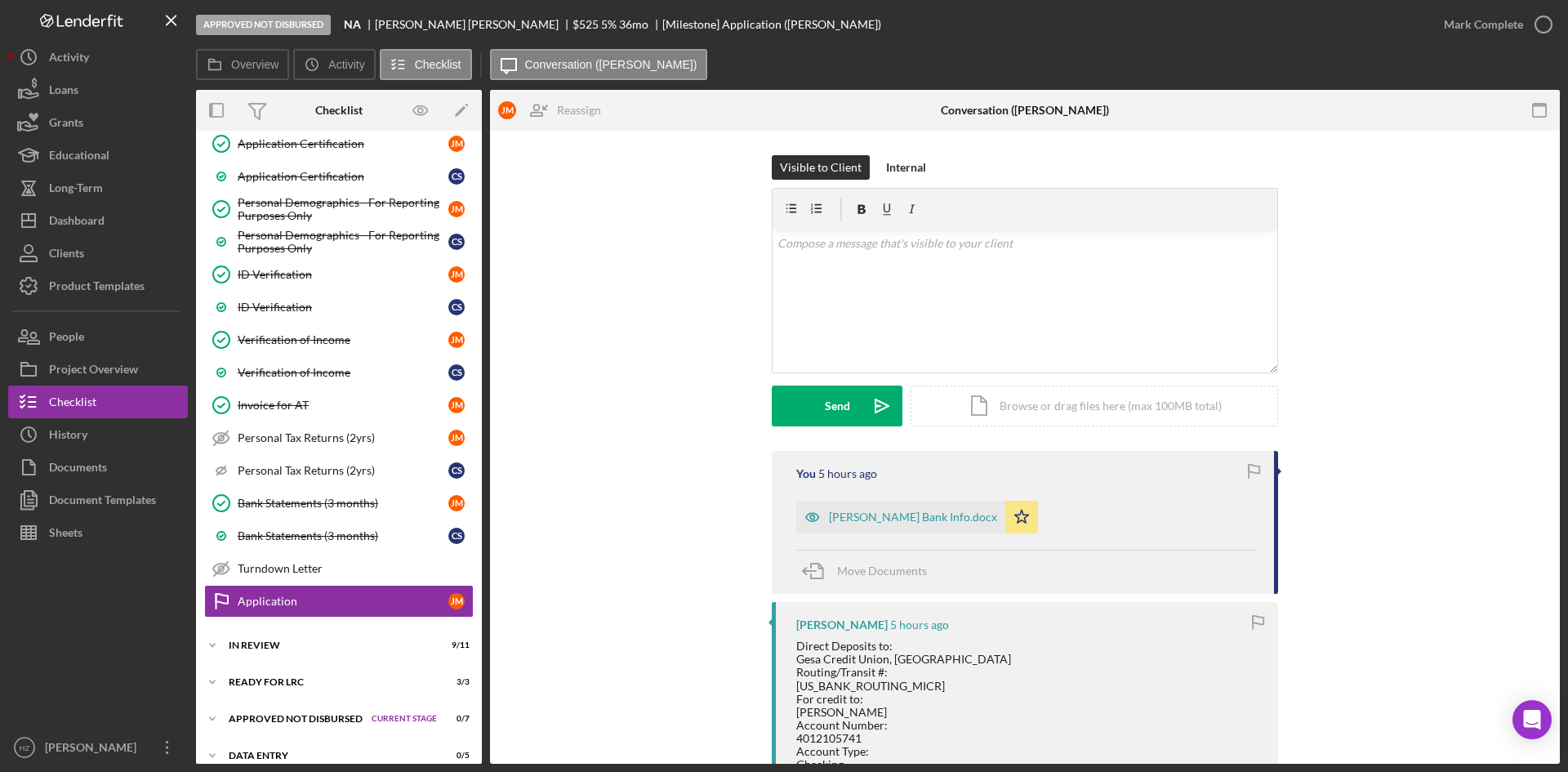
scroll to position [782, 0]
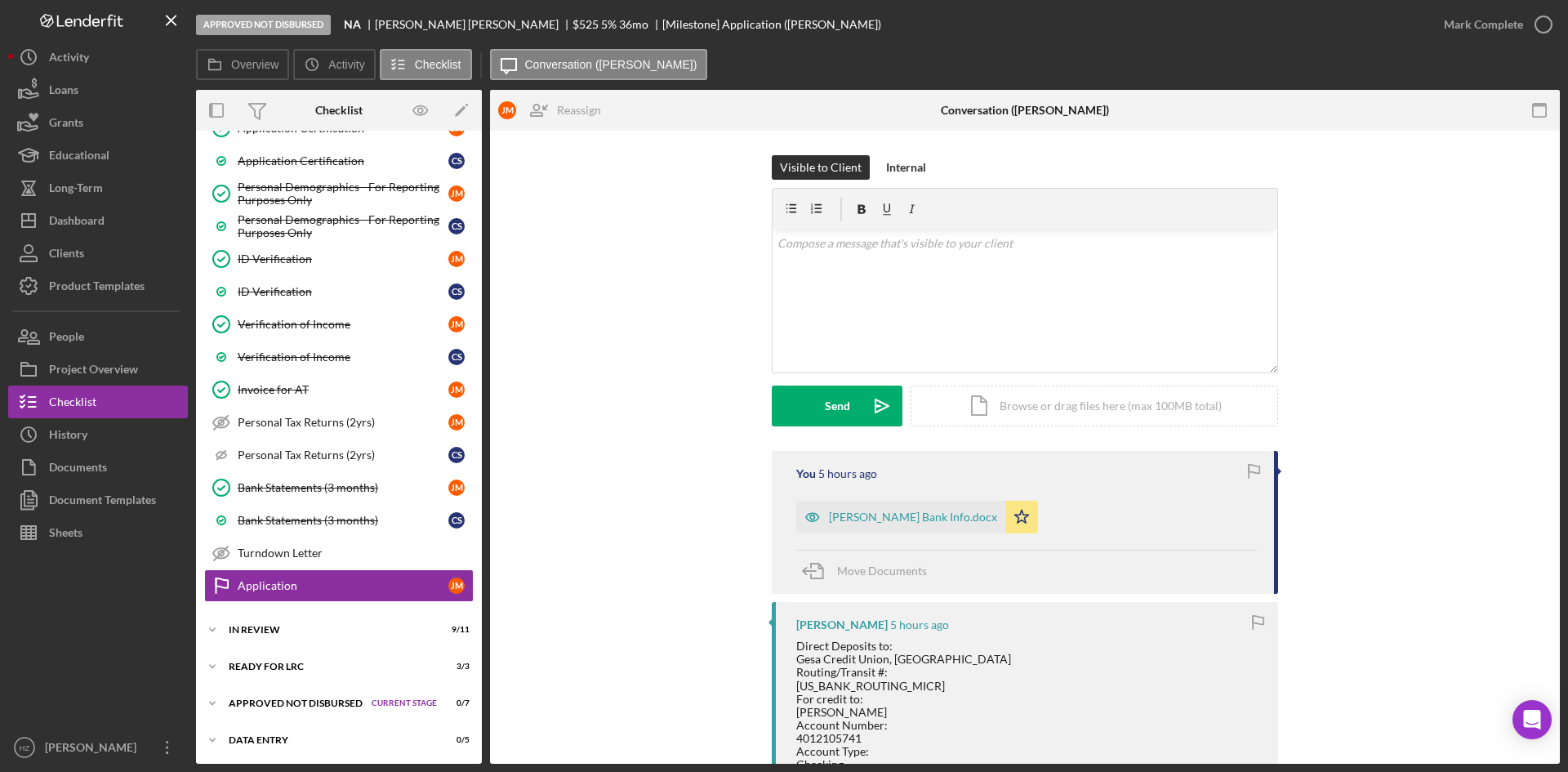
click at [60, 459] on div "Documents" at bounding box center [78, 469] width 58 height 37
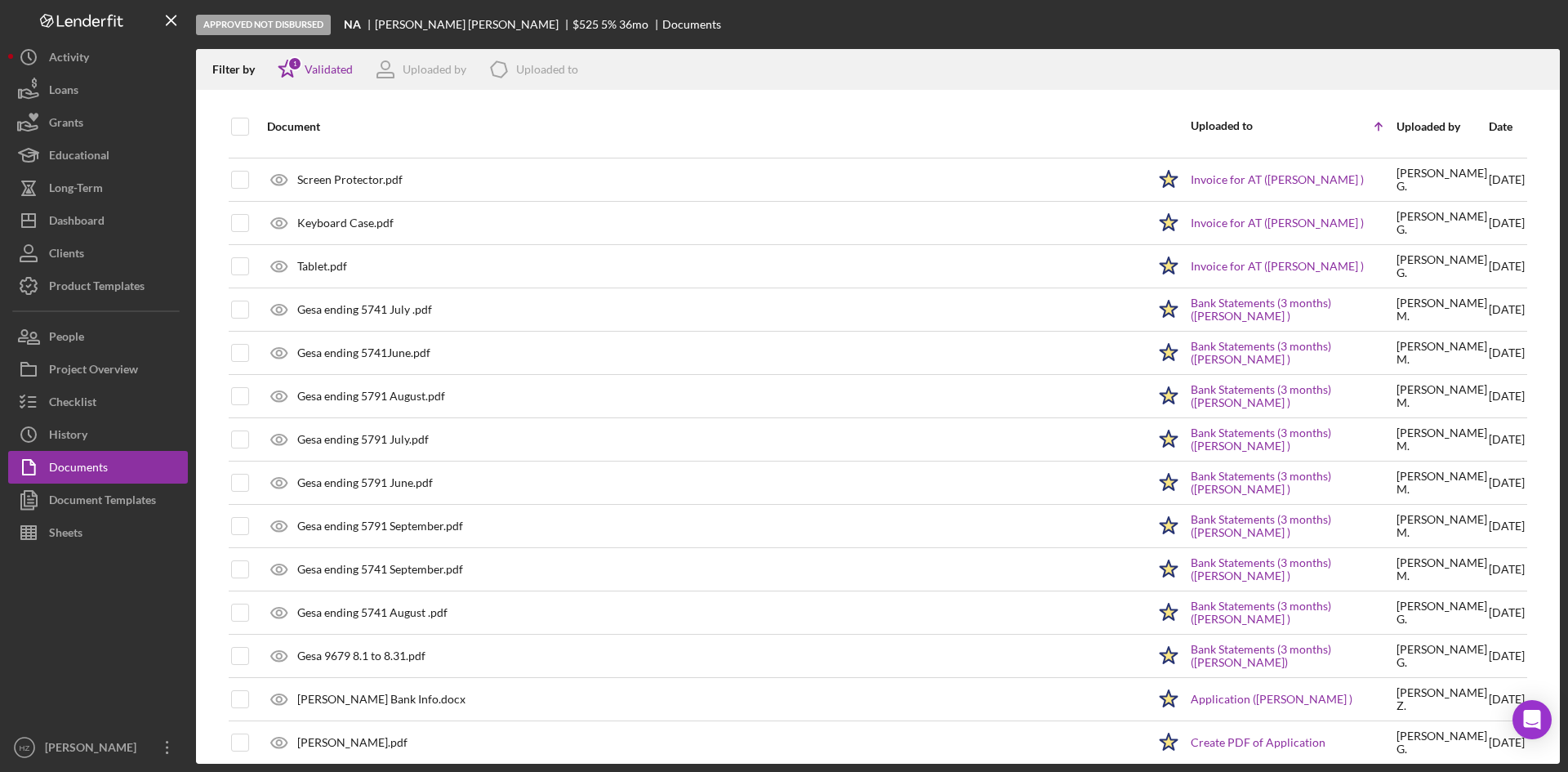
scroll to position [1046, 0]
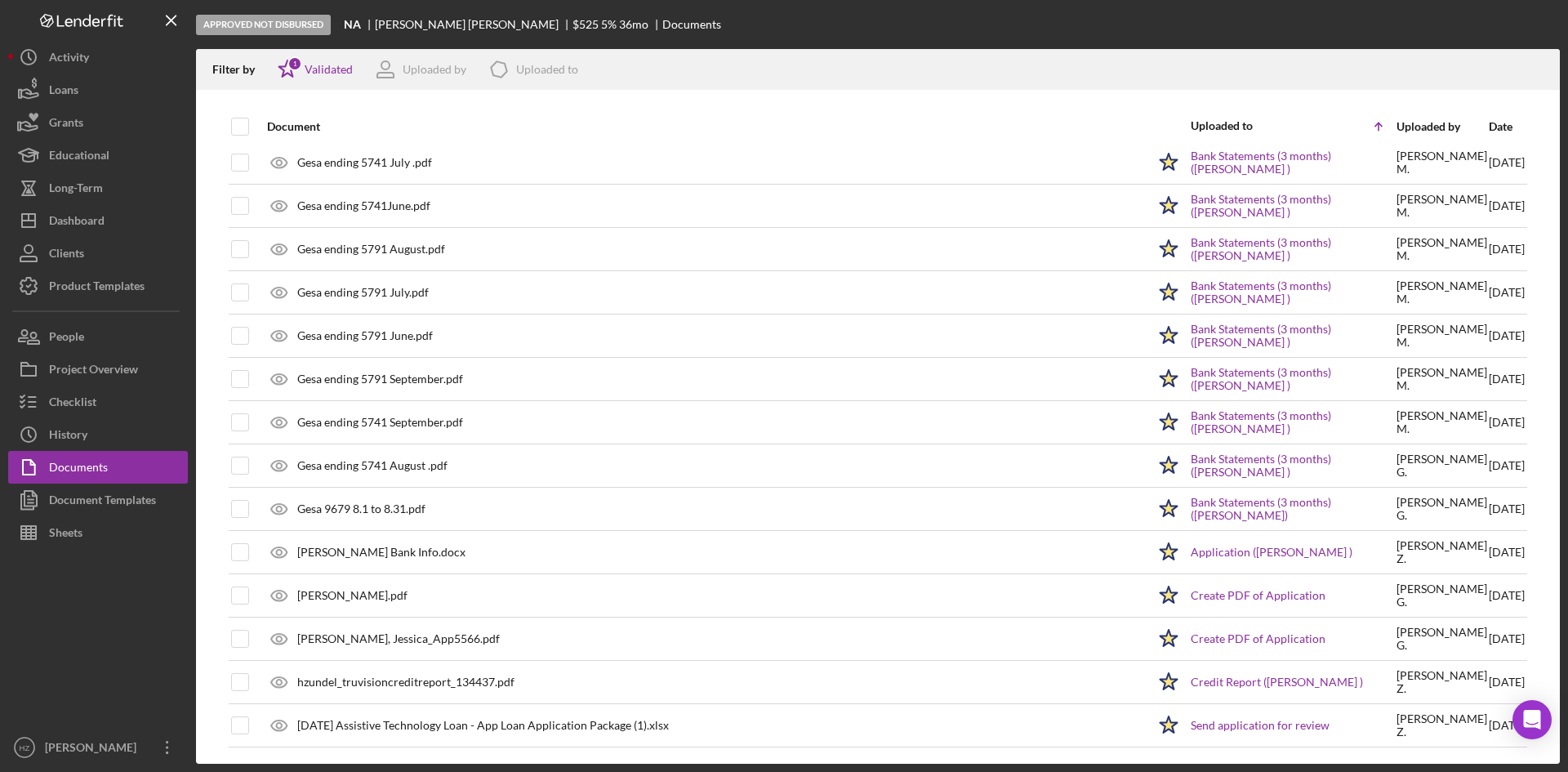
click at [407, 600] on div "[PERSON_NAME].pdf" at bounding box center [353, 595] width 111 height 13
